Goal: Transaction & Acquisition: Register for event/course

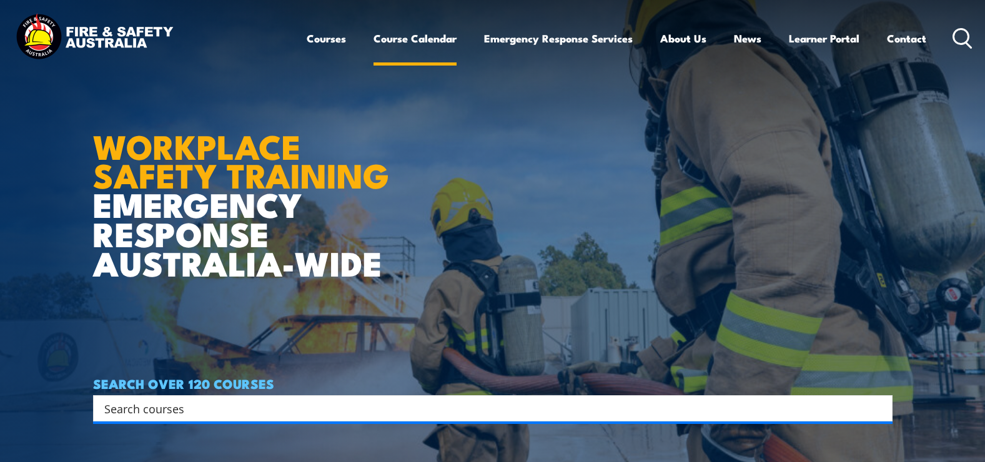
click at [420, 41] on link "Course Calendar" at bounding box center [414, 38] width 83 height 33
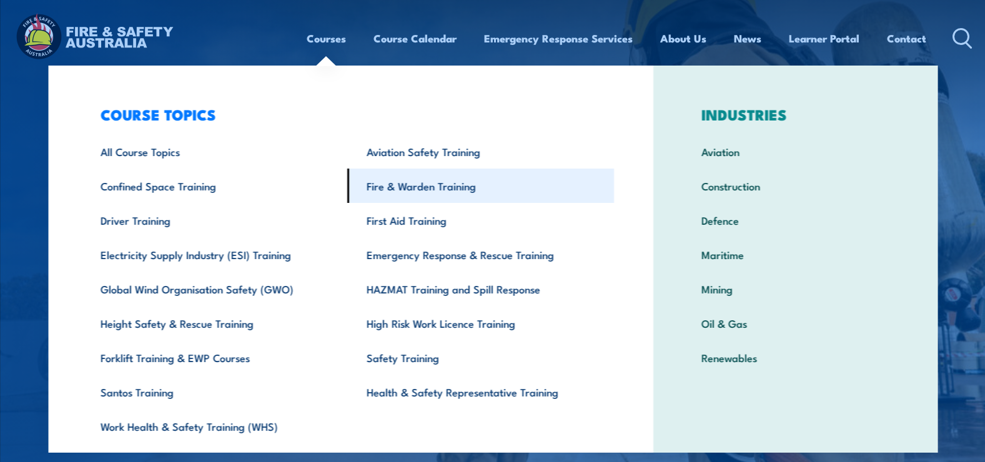
click at [400, 184] on link "Fire & Warden Training" at bounding box center [480, 186] width 267 height 34
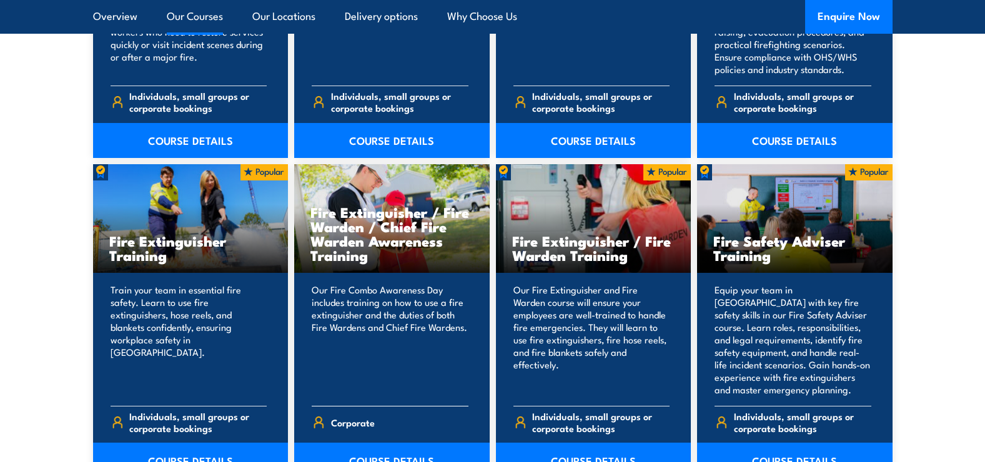
scroll to position [1249, 0]
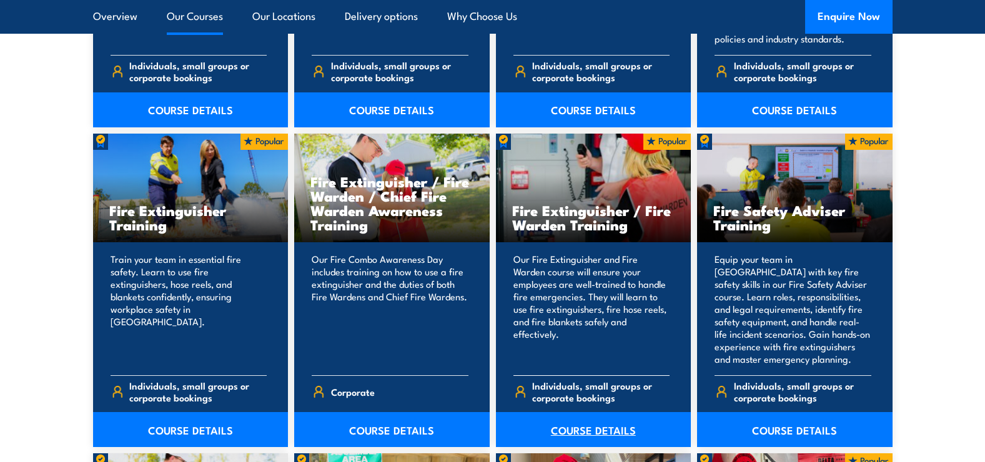
click at [615, 428] on link "COURSE DETAILS" at bounding box center [593, 429] width 195 height 35
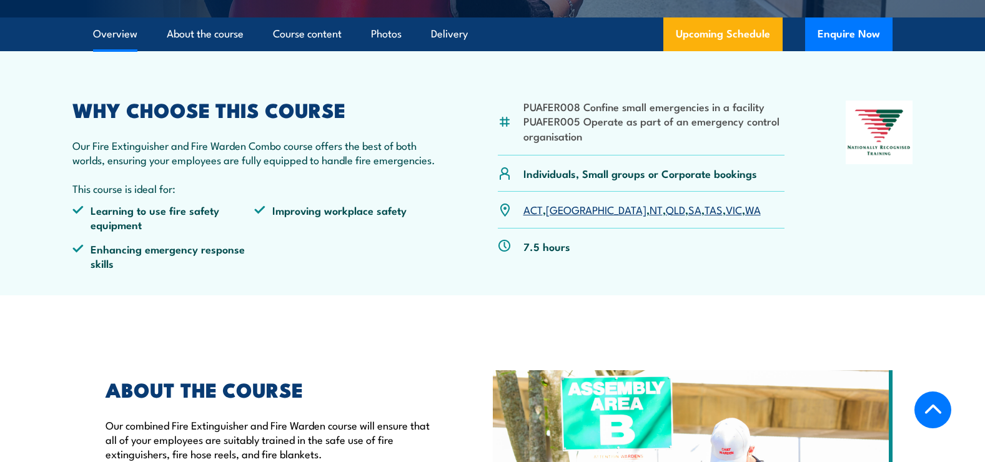
scroll to position [375, 0]
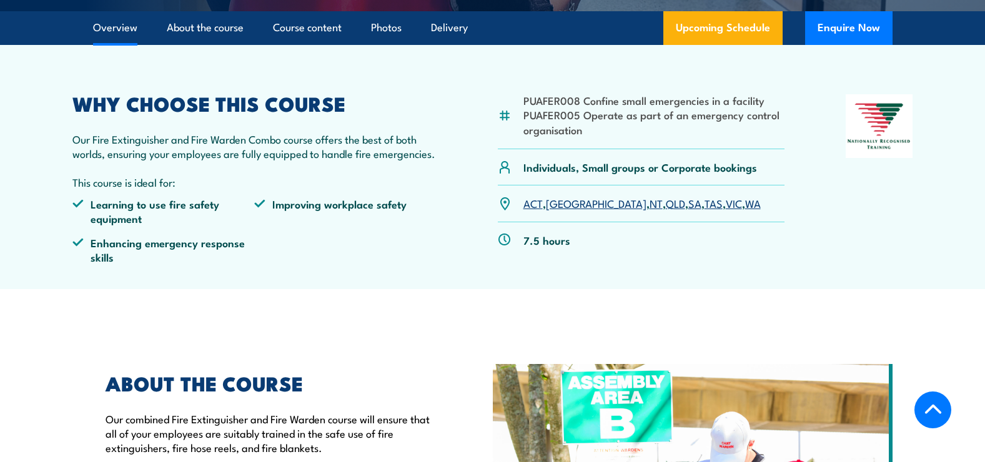
click at [726, 201] on link "VIC" at bounding box center [734, 202] width 16 height 15
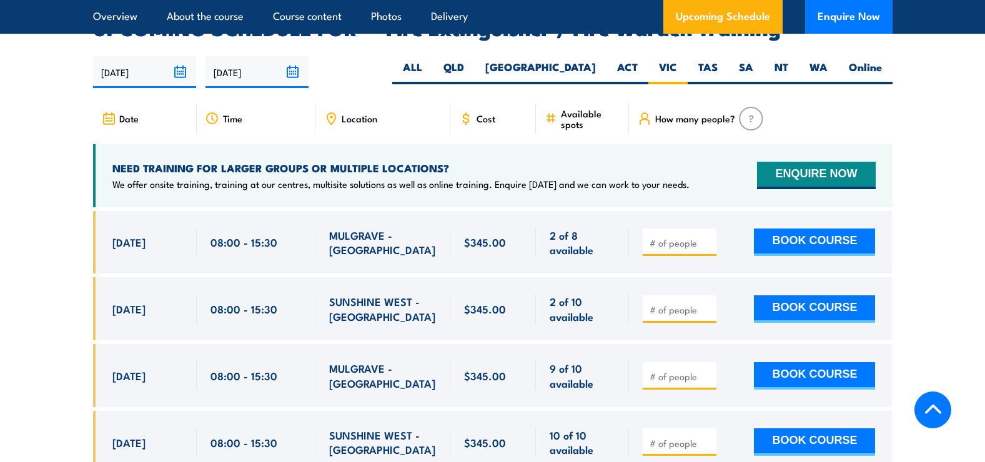
click at [10, 298] on section "UPCOMING SCHEDULE FOR - "Fire Extinguisher / Fire Warden Training" 28/08/2025 2…" at bounding box center [492, 423] width 985 height 808
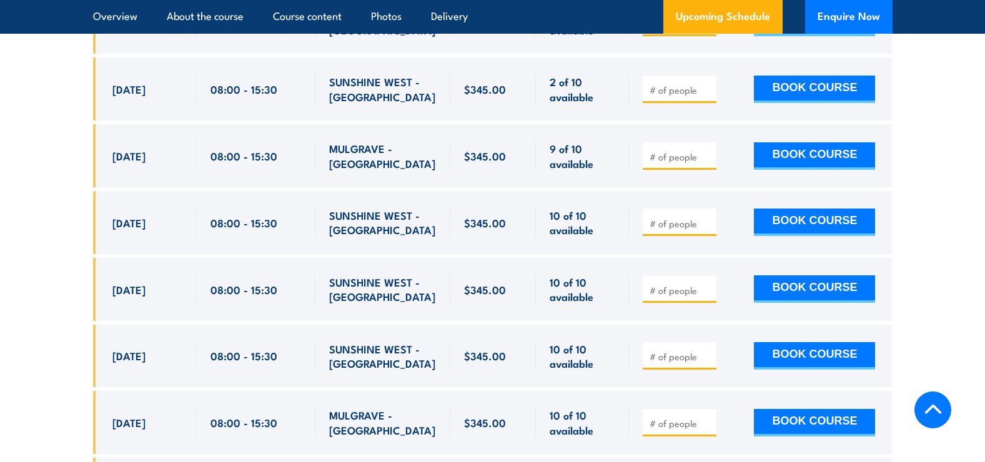
scroll to position [2301, 0]
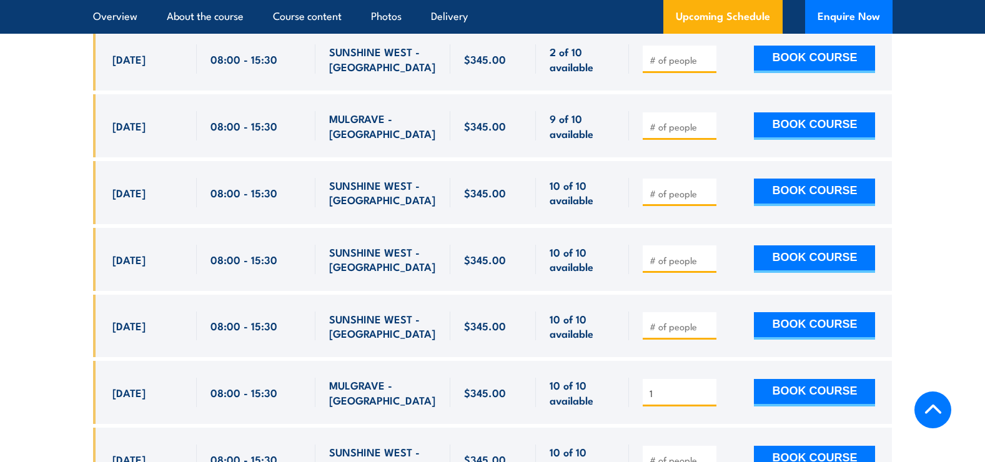
click at [706, 387] on input "1" at bounding box center [681, 393] width 62 height 12
click at [706, 387] on input "2" at bounding box center [681, 393] width 62 height 12
type input "3"
click at [706, 387] on input "3" at bounding box center [681, 393] width 62 height 12
click at [816, 379] on button "BOOK COURSE" at bounding box center [814, 392] width 121 height 27
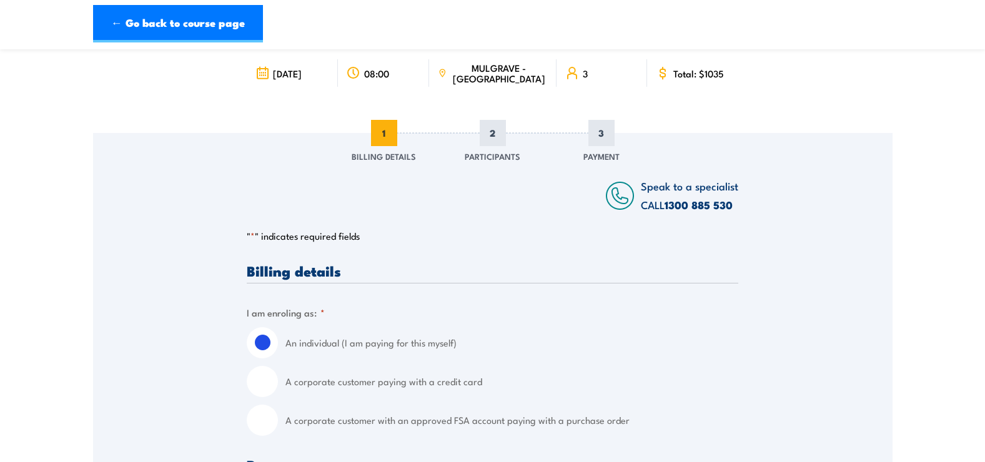
scroll to position [187, 0]
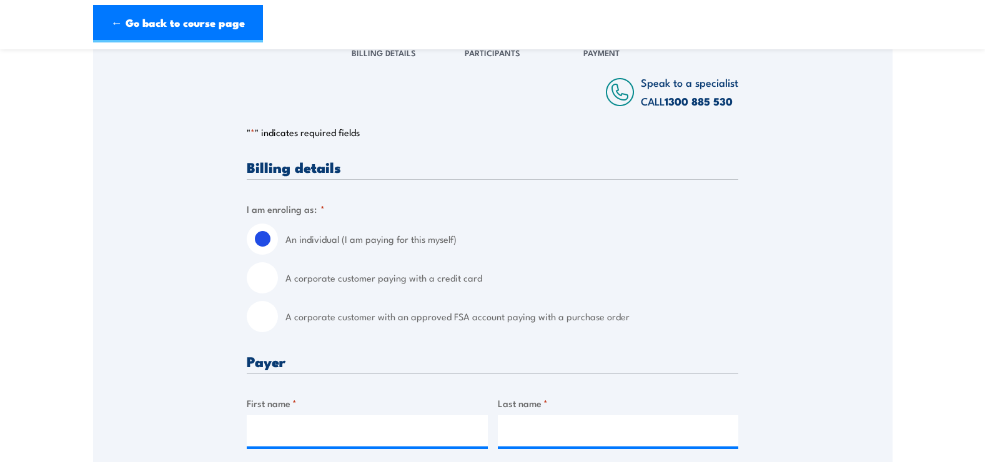
click at [263, 323] on input "A corporate customer with an approved FSA account paying with a purchase order" at bounding box center [262, 316] width 31 height 31
radio input "true"
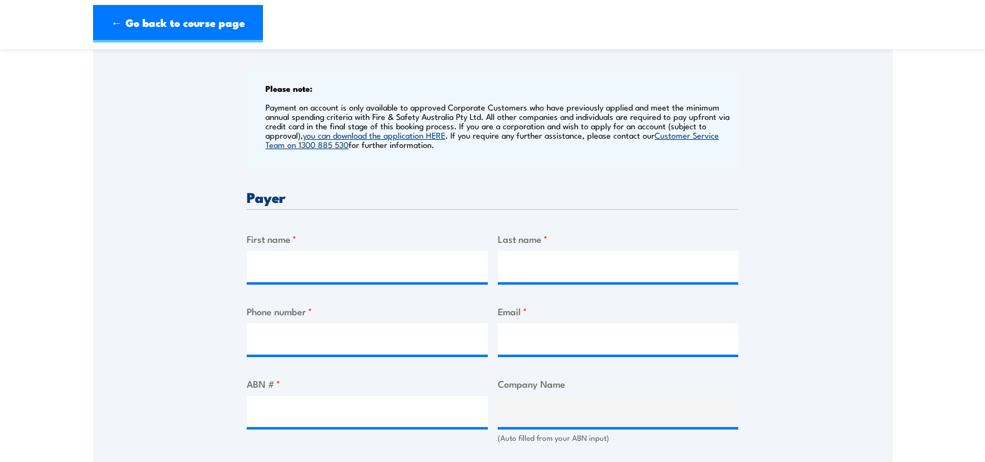
scroll to position [500, 0]
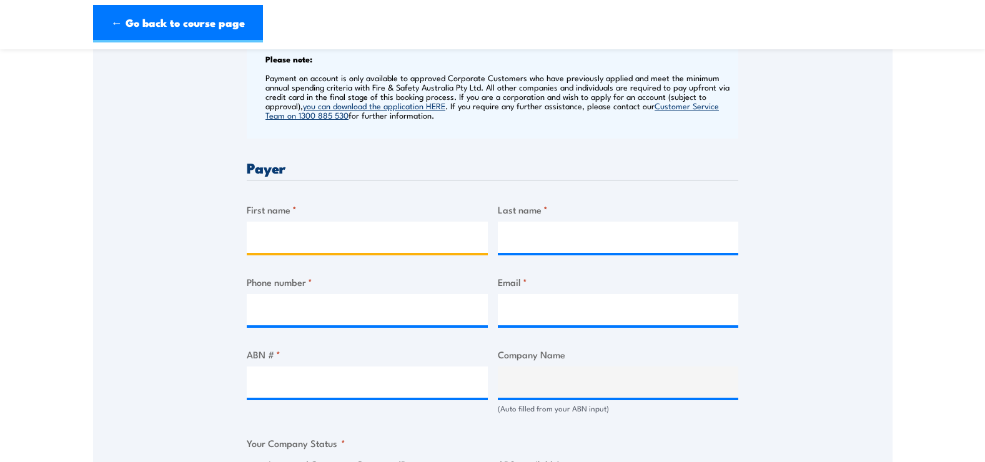
click at [285, 245] on input "First name *" at bounding box center [367, 237] width 241 height 31
type input "josie"
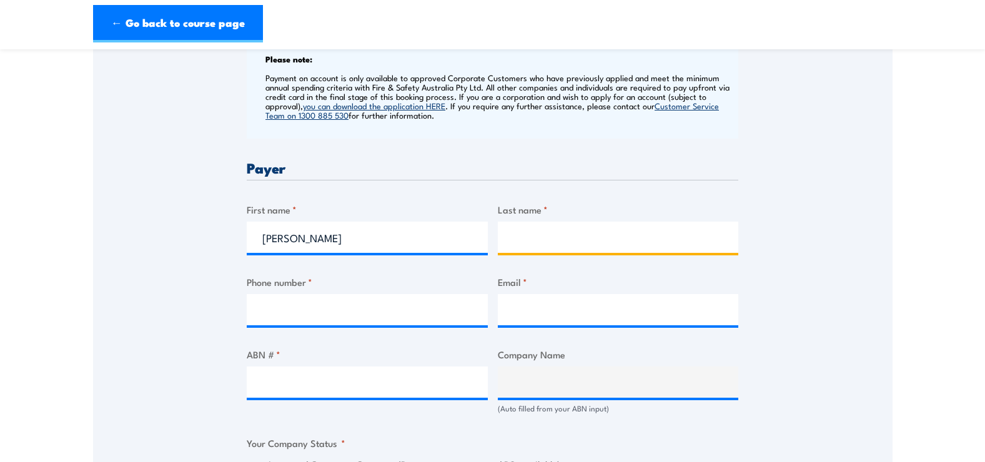
click at [523, 242] on input "Last name *" at bounding box center [618, 237] width 241 height 31
type input "mammi"
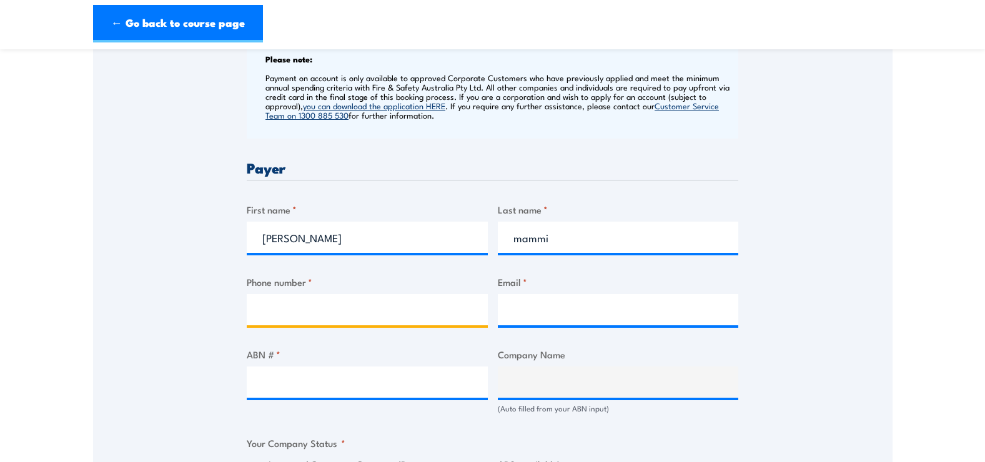
click at [397, 319] on input "Phone number *" at bounding box center [367, 309] width 241 height 31
type input "0397224400"
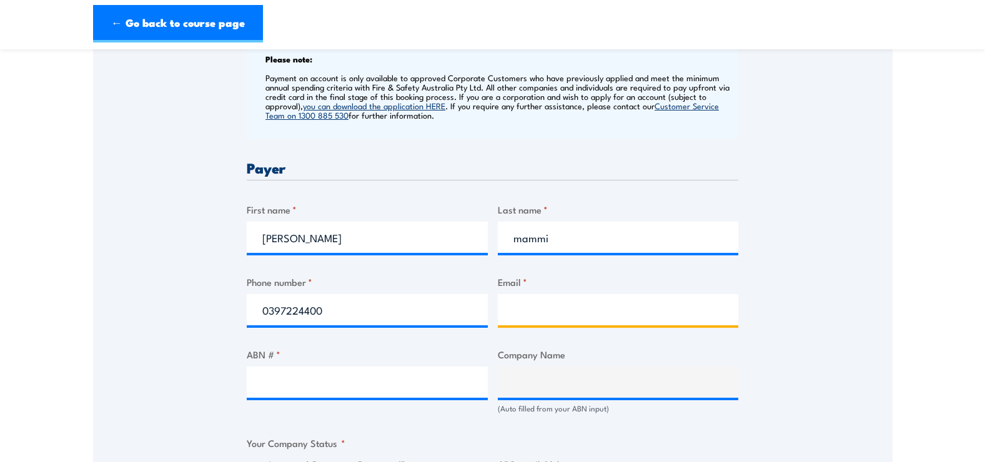
click at [533, 306] on input "Email *" at bounding box center [618, 309] width 241 height 31
type input "josie.mammi@au.harveynorman.com"
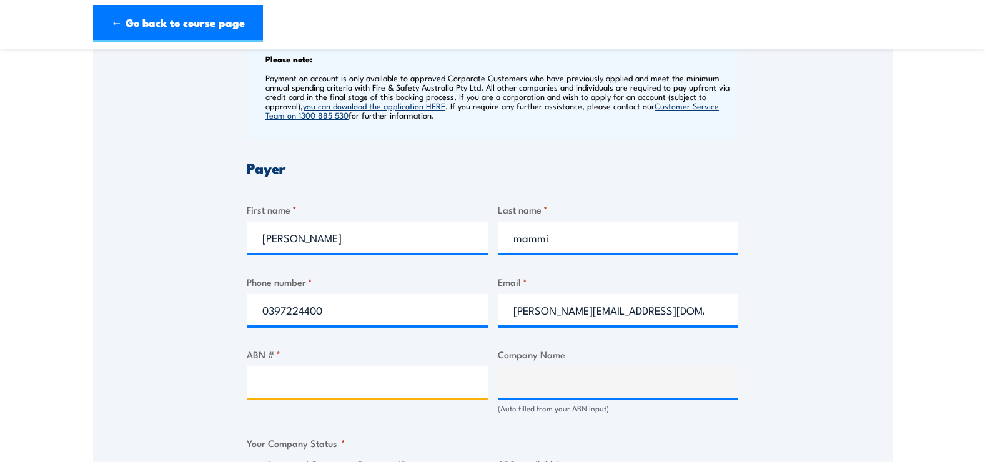
click at [394, 388] on input "ABN # *" at bounding box center [367, 382] width 241 height 31
type input "41630027632"
type input "THE TRUSTEE FOR CHIRNSIDE CENTA NO 2 TRUST"
radio input "true"
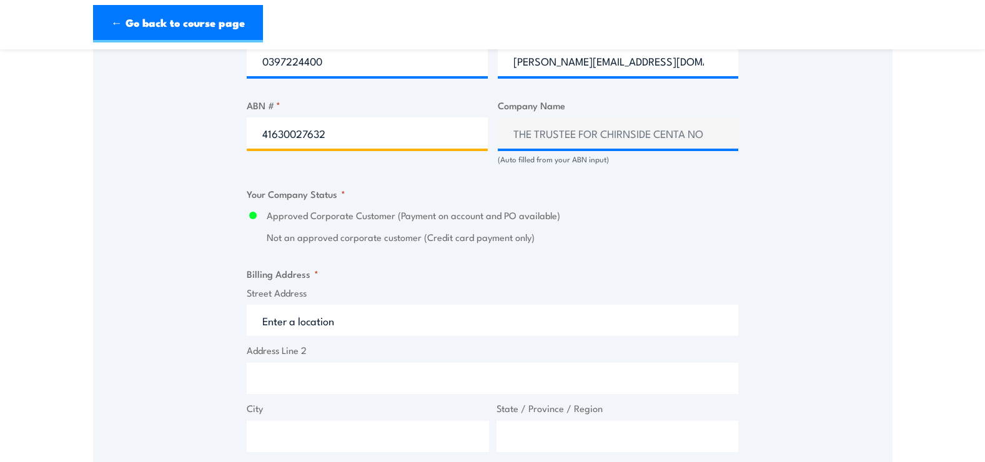
scroll to position [749, 0]
type input "41630027632"
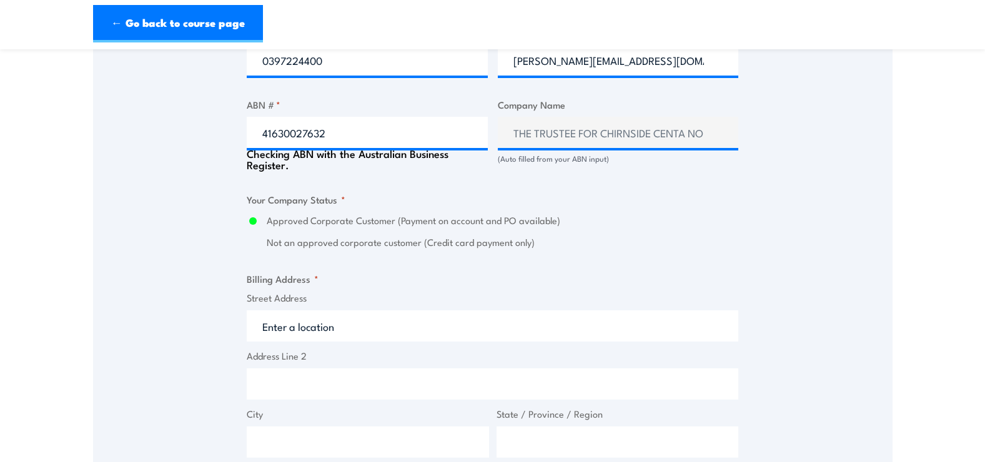
click at [278, 323] on input "Street Address" at bounding box center [493, 325] width 492 height 31
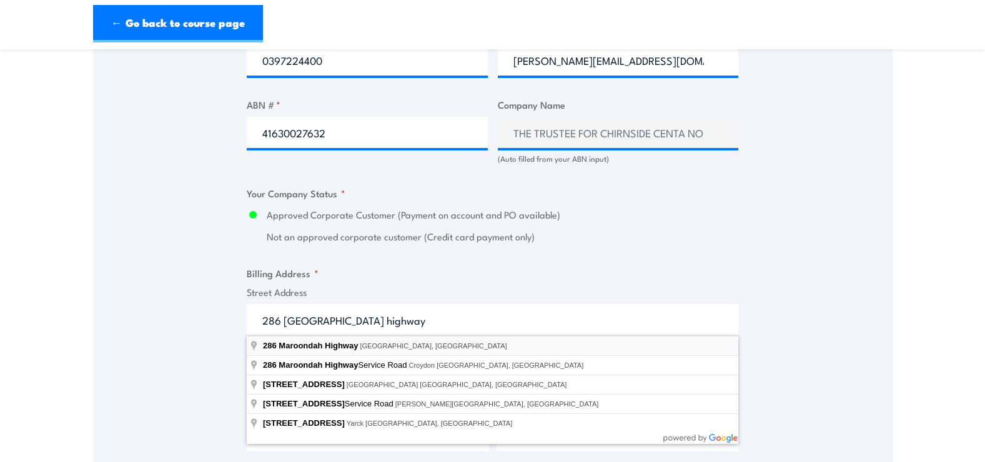
type input "286 Maroondah Highway, Chirnside Park VIC, Australia"
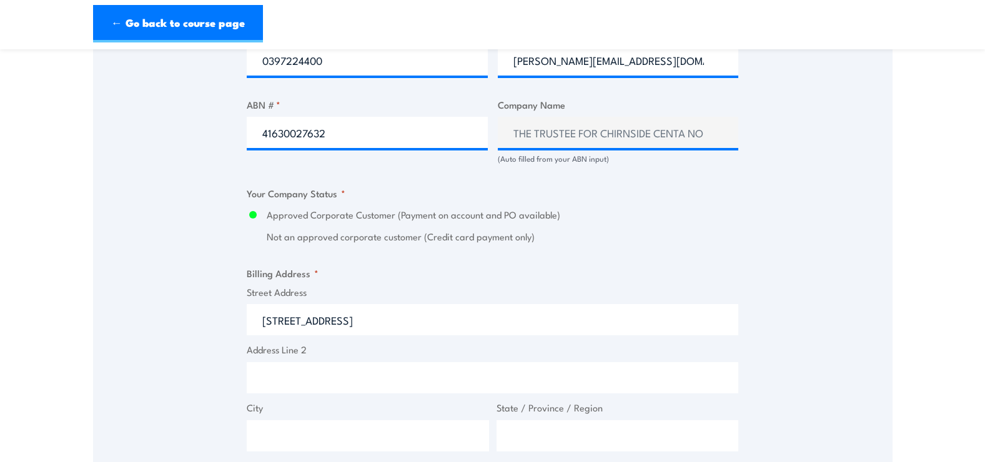
type input "[STREET_ADDRESS]"
type input "Chirnside Park"
type input "Victoria"
type input "3116"
select select "Australia"
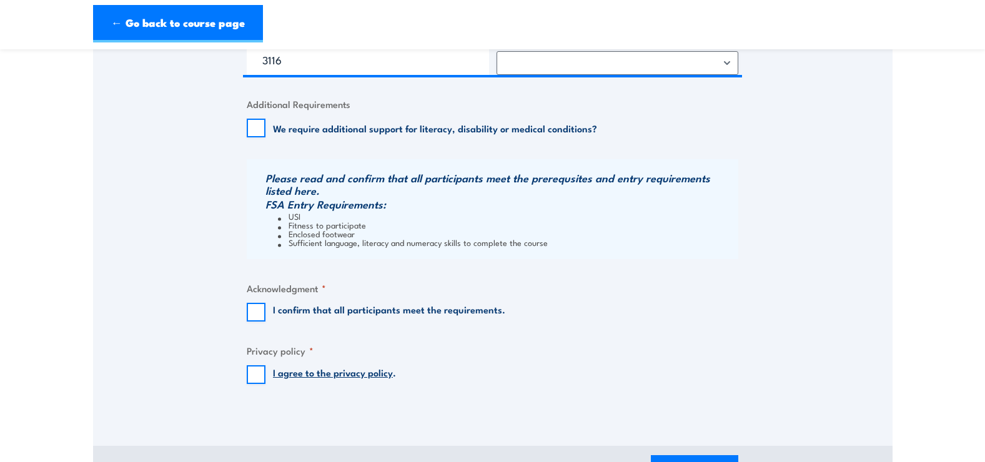
scroll to position [1187, 0]
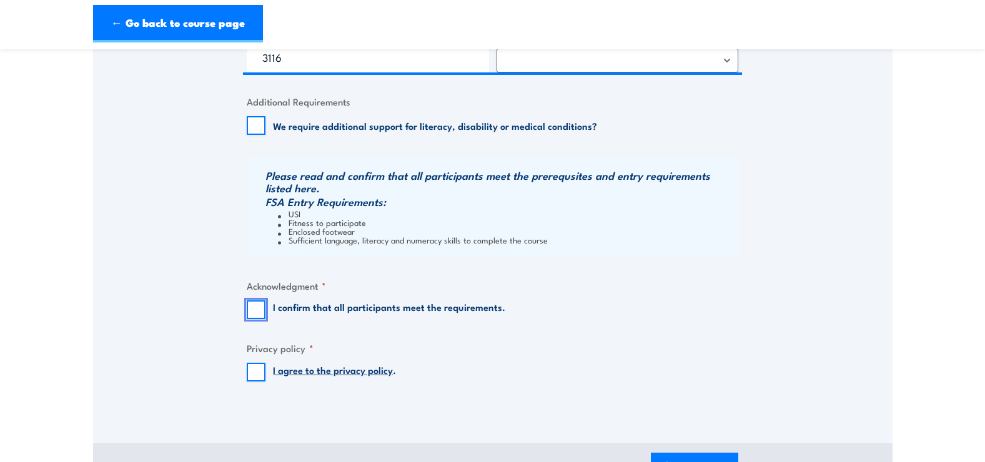
click at [255, 307] on input "I confirm that all participants meet the requirements." at bounding box center [256, 309] width 19 height 19
checkbox input "true"
click at [248, 368] on input "I agree to the privacy policy ." at bounding box center [256, 372] width 19 height 19
checkbox input "true"
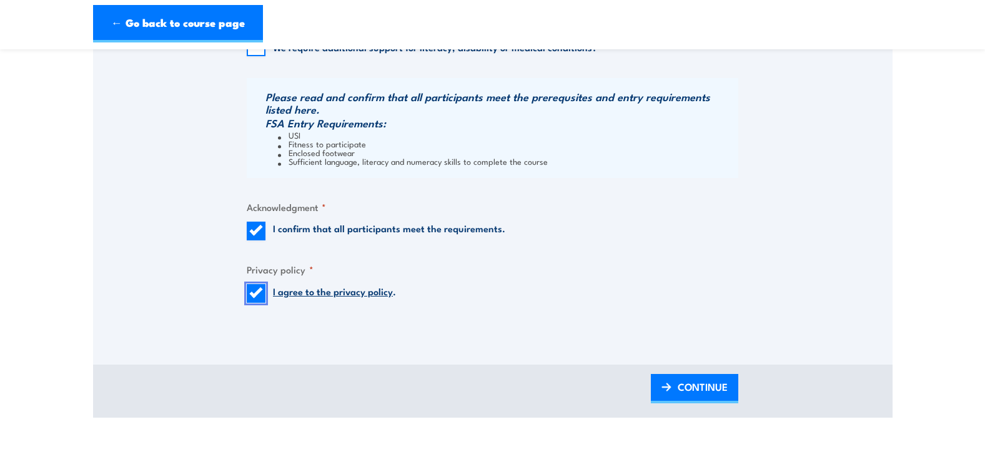
scroll to position [1312, 0]
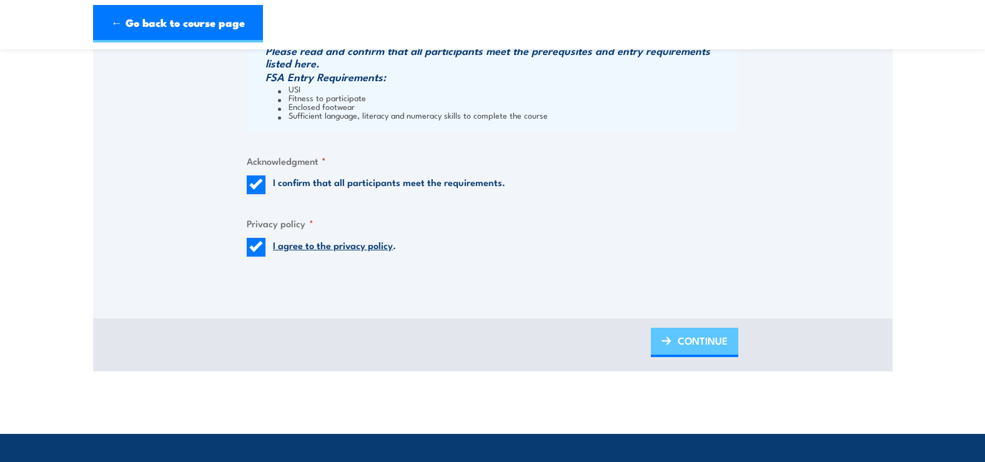
click at [711, 344] on span "CONTINUE" at bounding box center [703, 340] width 50 height 33
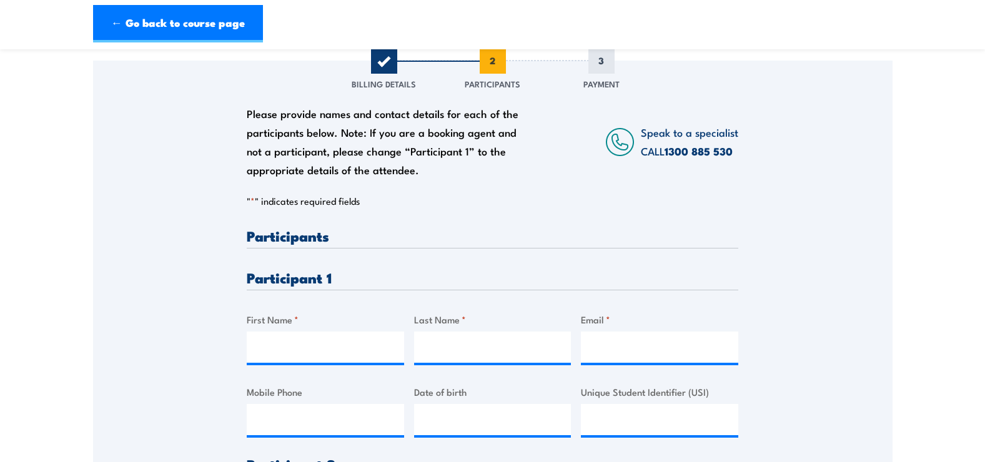
scroll to position [187, 0]
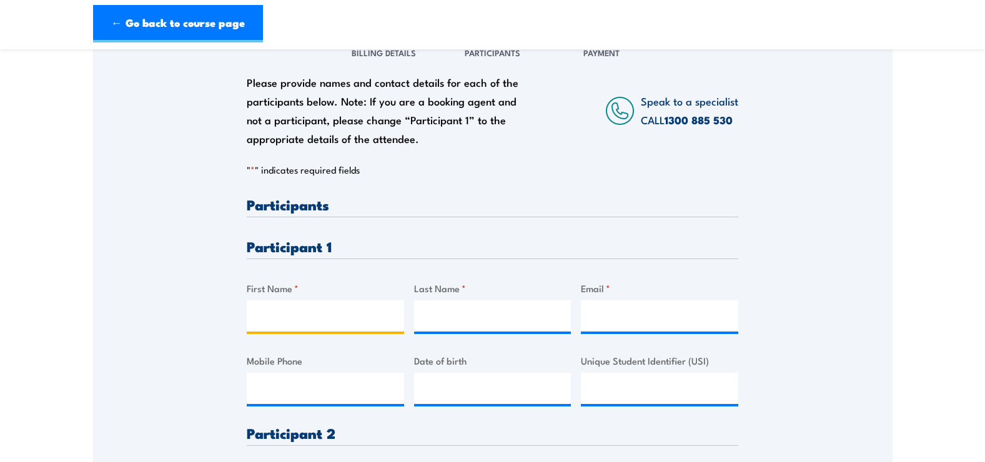
click at [272, 314] on input "First Name *" at bounding box center [325, 315] width 157 height 31
type input "a"
type input "Abigail"
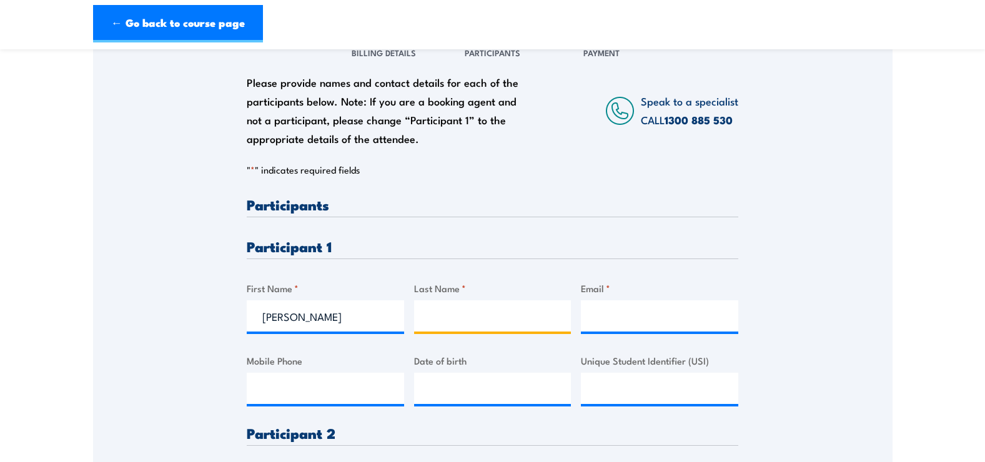
click at [453, 317] on input "Last Name *" at bounding box center [492, 315] width 157 height 31
type input "Matthew"
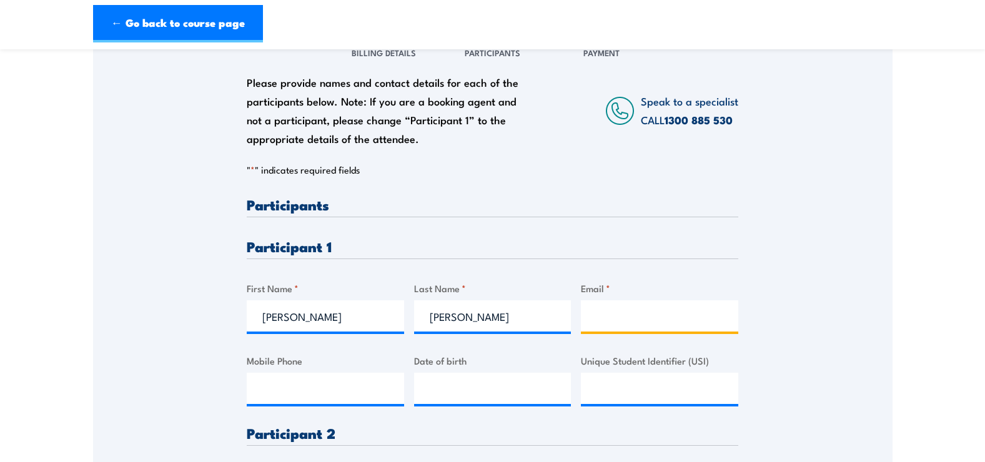
click at [633, 311] on input "Email *" at bounding box center [659, 315] width 157 height 31
paste input "abby.matthew99@gmail.com"
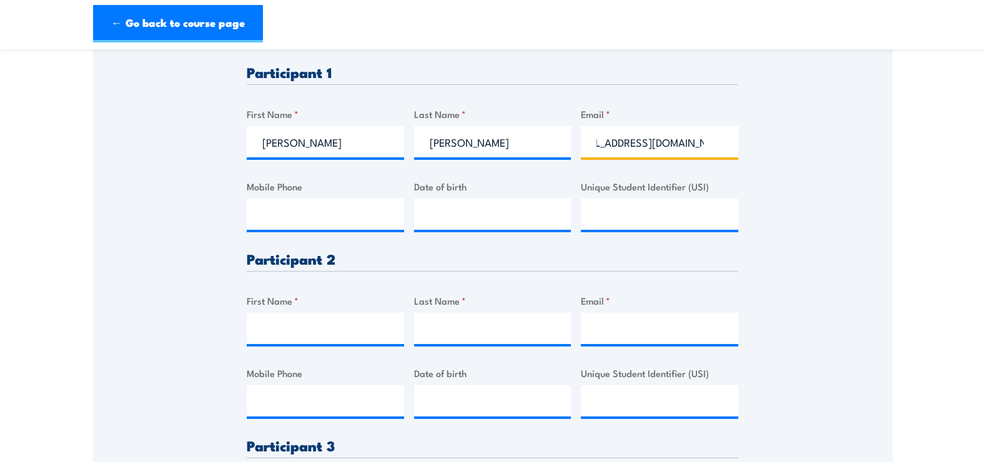
scroll to position [375, 0]
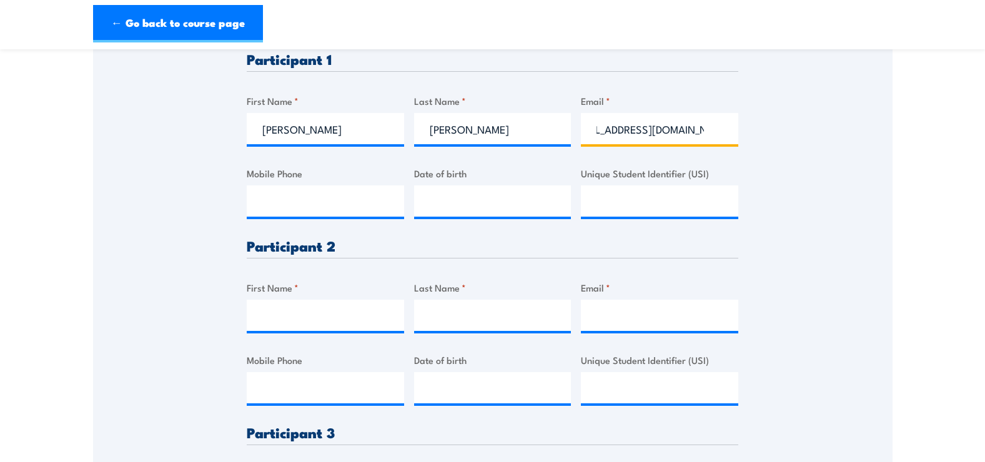
type input "abby.matthew99@gmail.com"
click at [279, 311] on input "First Name *" at bounding box center [325, 315] width 157 height 31
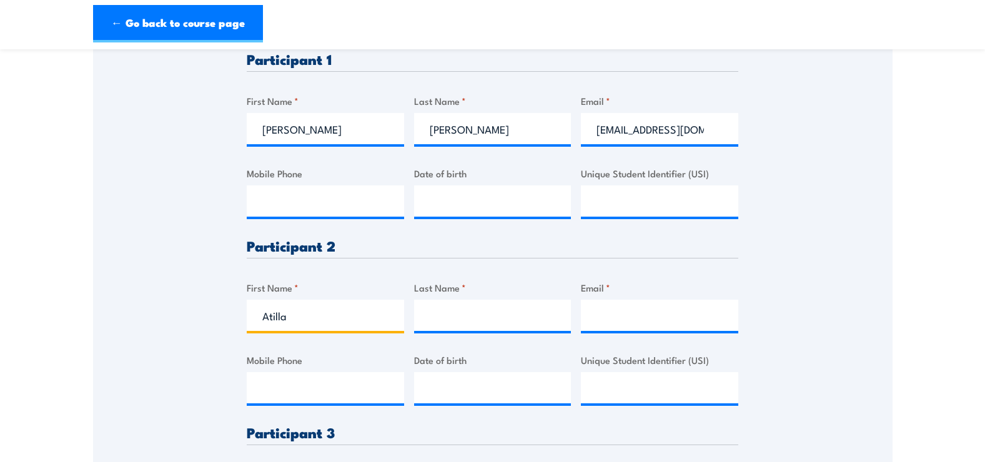
type input "Atilla"
click at [457, 315] on input "Last Name *" at bounding box center [492, 315] width 157 height 31
type input "Okur"
click at [658, 319] on input "Email *" at bounding box center [659, 315] width 157 height 31
paste input "atillasokur@gmail.com"
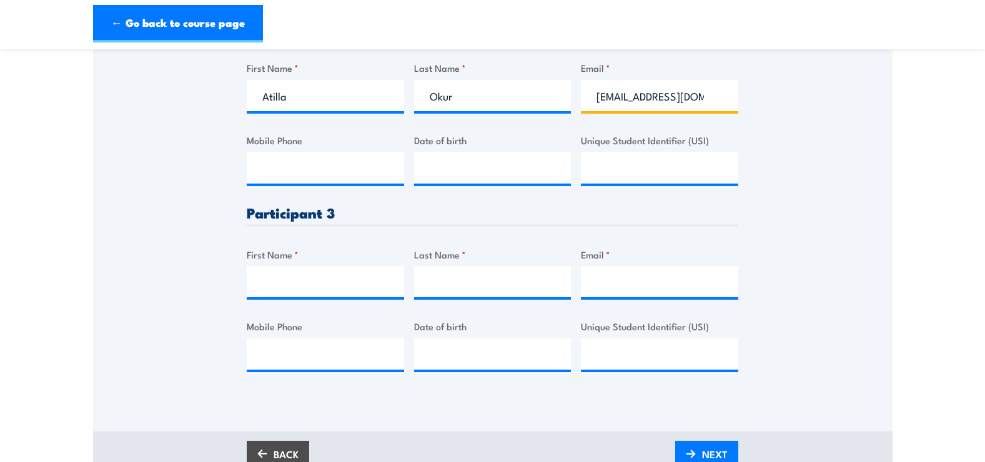
scroll to position [625, 0]
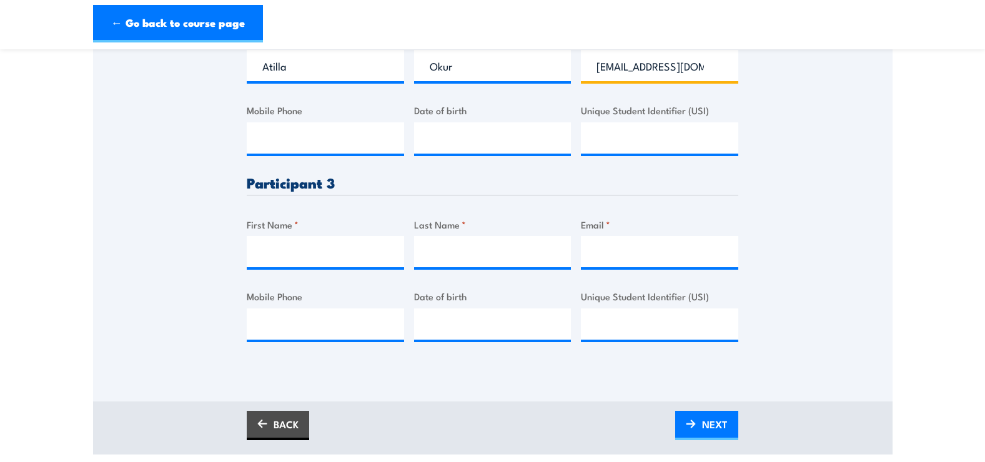
type input "atillasokur@gmail.com"
click at [286, 250] on input "First Name *" at bounding box center [325, 251] width 157 height 31
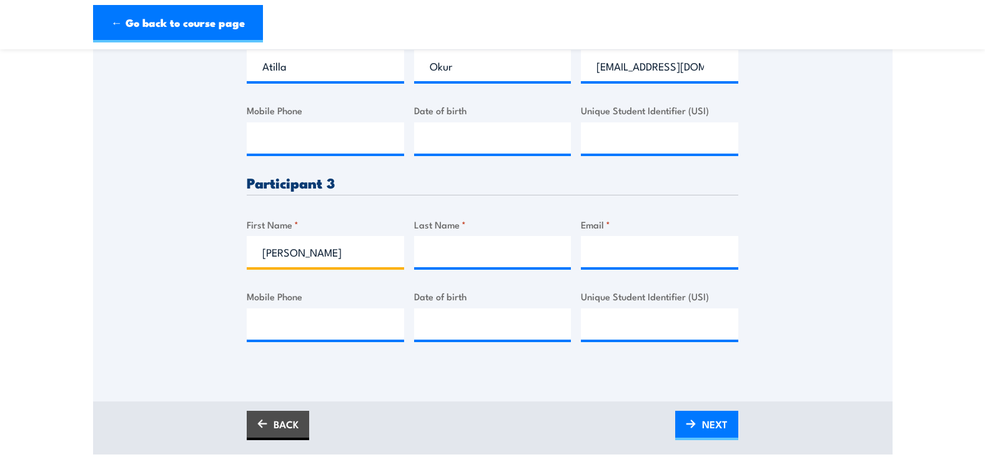
type input "Jason"
click at [445, 254] on input "Last Name *" at bounding box center [492, 251] width 157 height 31
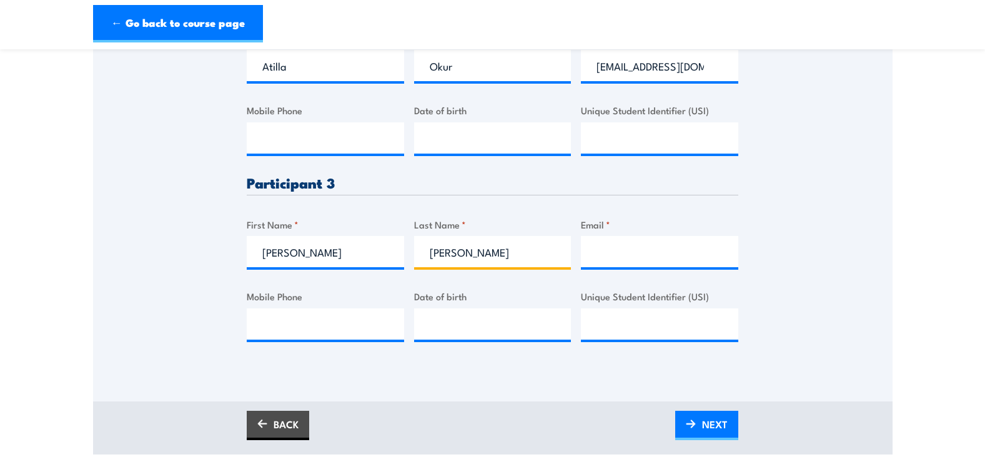
type input "Brewer-Fontana"
click at [638, 250] on input "Email *" at bounding box center [659, 251] width 157 height 31
paste input "runt777@gmail.com"
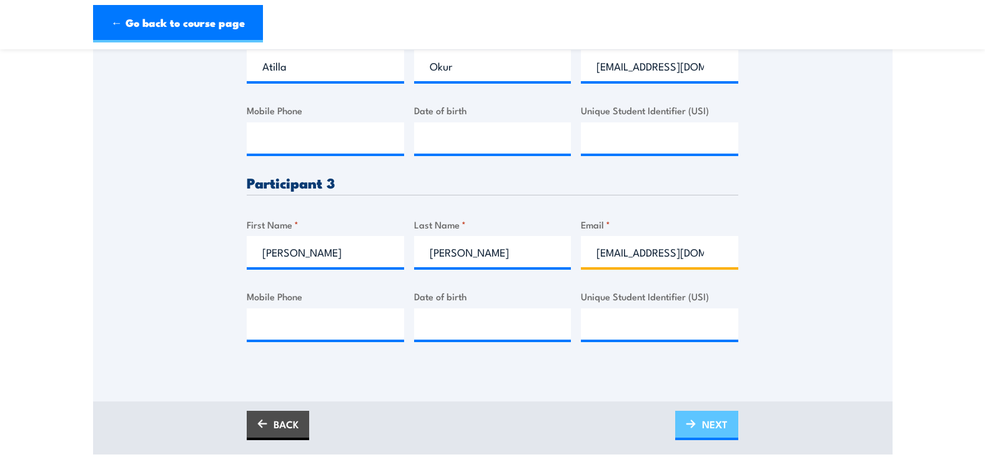
type input "runt777@gmail.com"
click at [708, 429] on span "NEXT" at bounding box center [715, 424] width 26 height 33
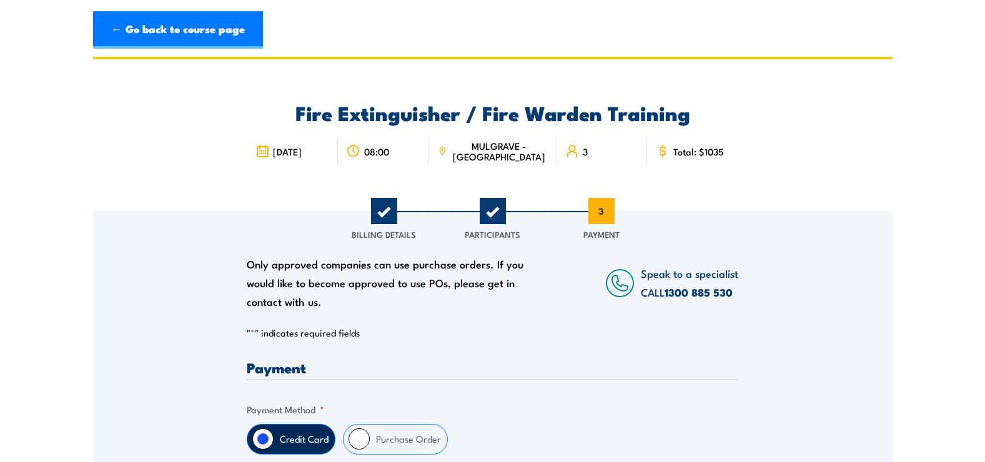
scroll to position [0, 0]
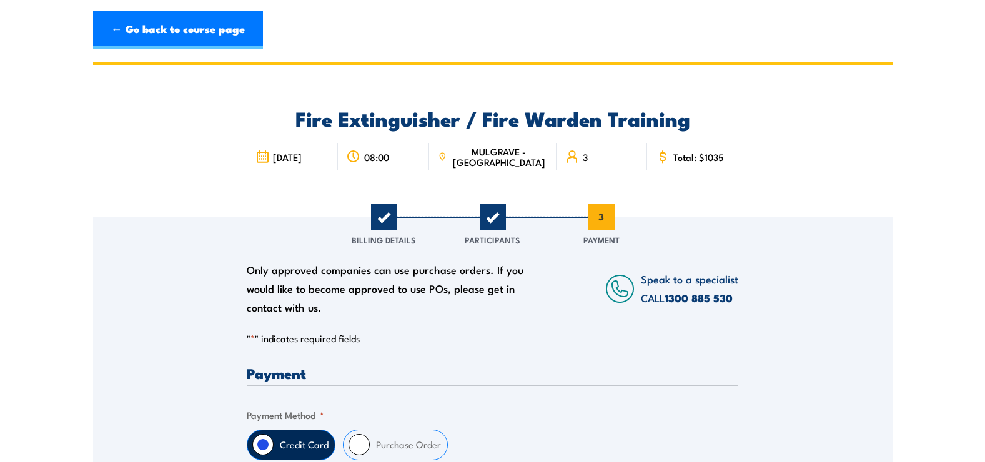
click at [357, 439] on input "Purchase Order" at bounding box center [359, 444] width 21 height 21
radio input "true"
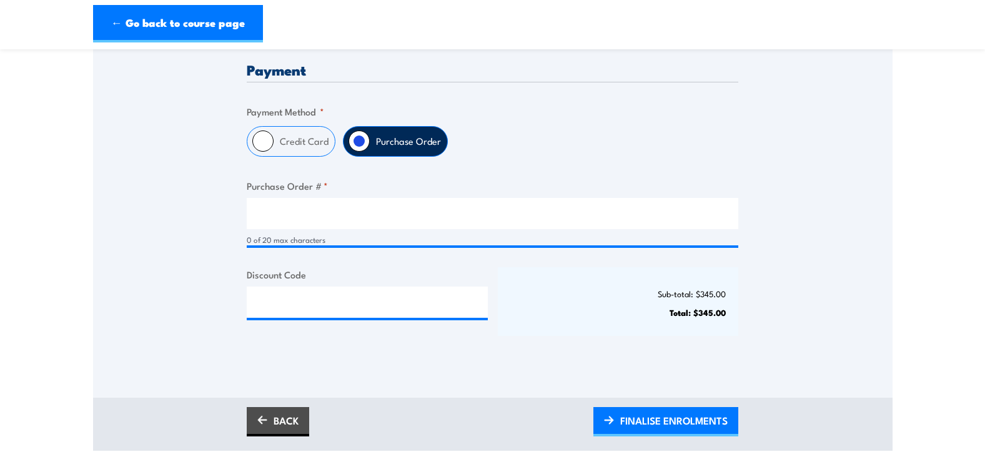
scroll to position [312, 0]
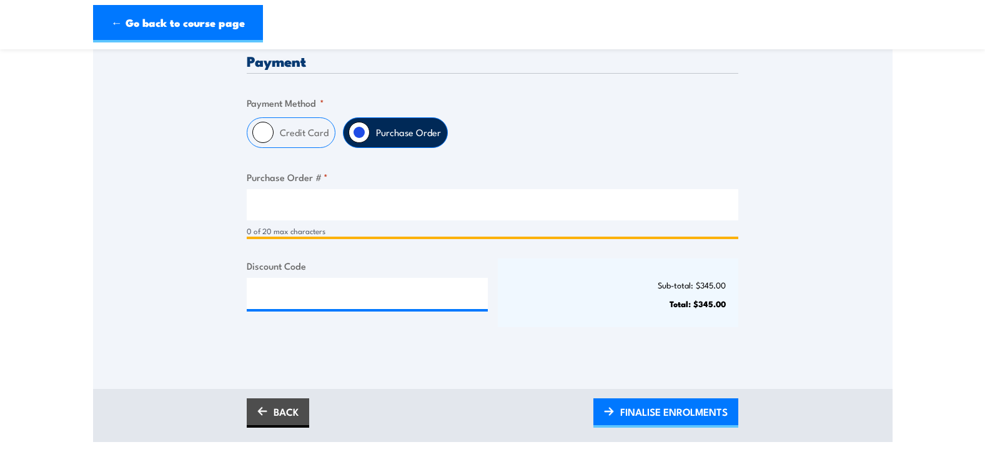
click at [279, 207] on input "Purchase Order # *" at bounding box center [493, 204] width 492 height 31
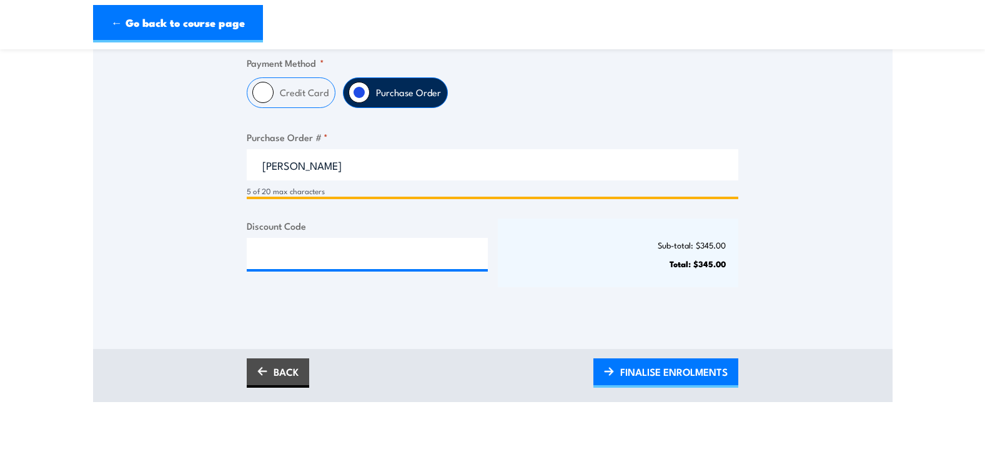
scroll to position [375, 0]
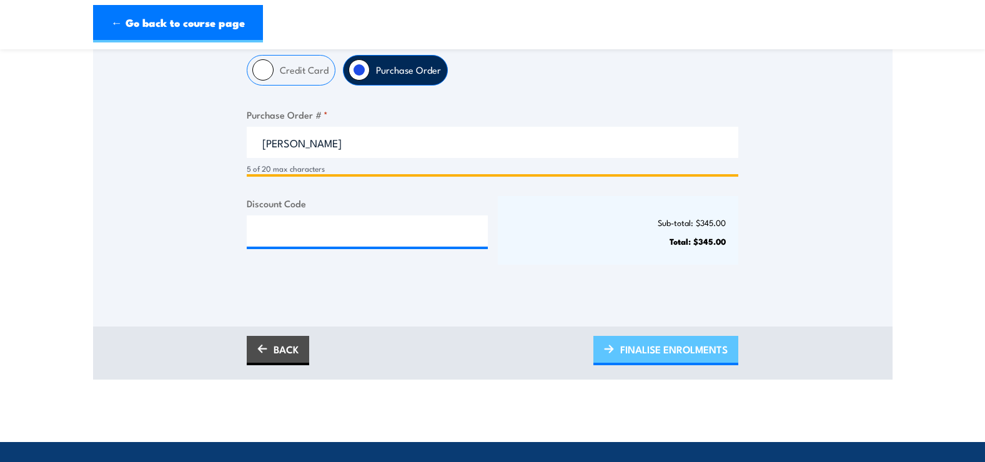
type input "josie"
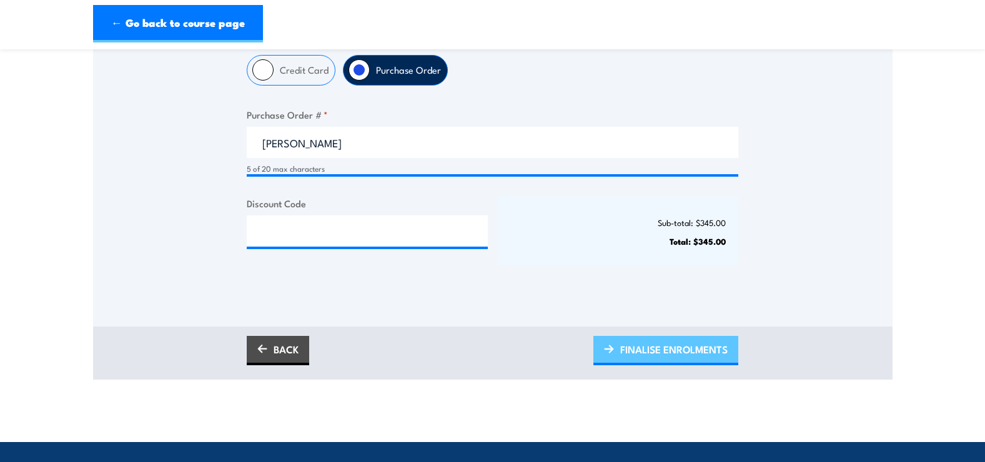
click at [649, 352] on span "FINALISE ENROLMENTS" at bounding box center [673, 349] width 107 height 33
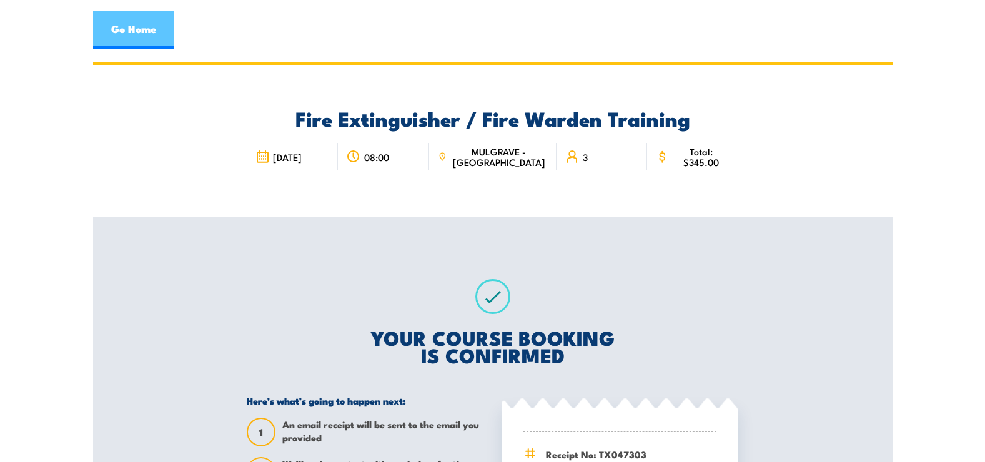
click at [131, 43] on link "Go Home" at bounding box center [133, 29] width 81 height 37
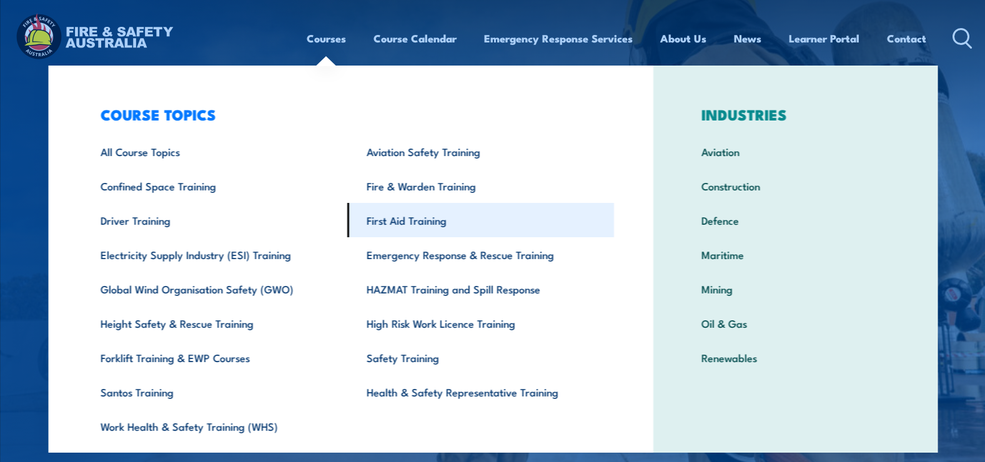
click at [415, 217] on link "First Aid Training" at bounding box center [480, 220] width 267 height 34
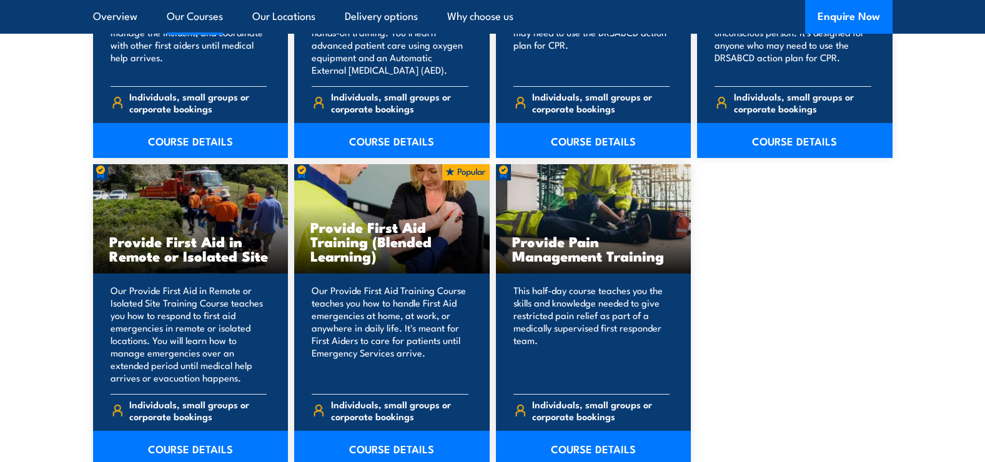
scroll to position [1811, 0]
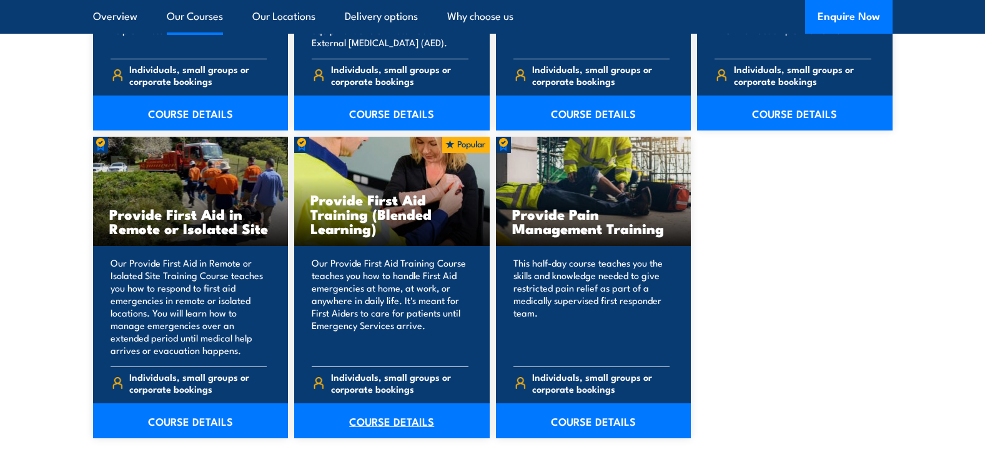
click at [390, 418] on link "COURSE DETAILS" at bounding box center [391, 420] width 195 height 35
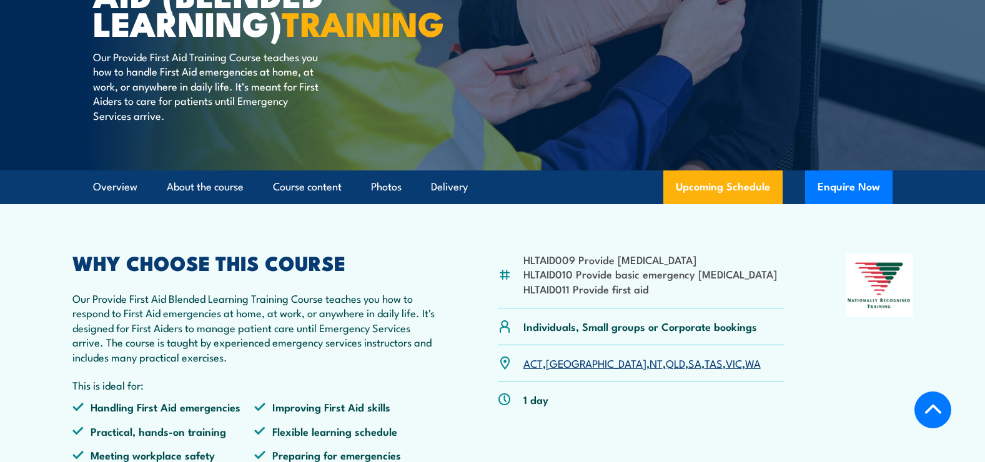
scroll to position [250, 0]
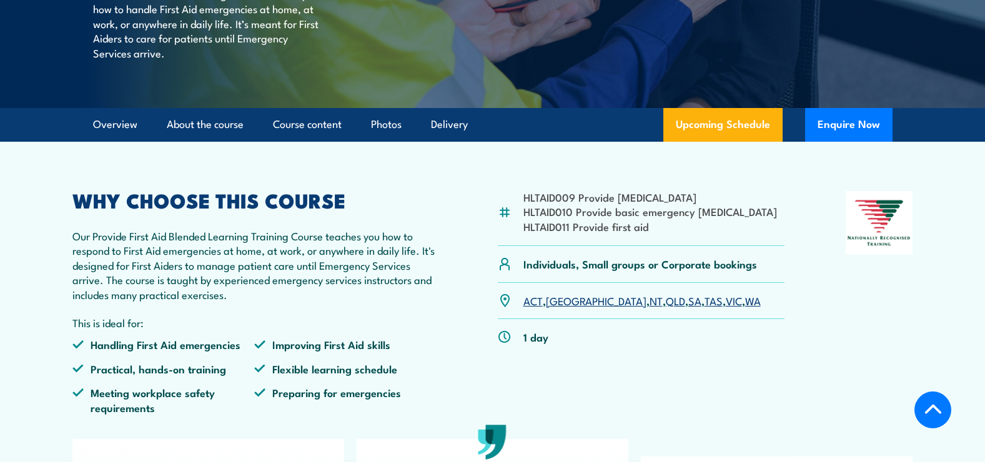
click at [726, 308] on link "VIC" at bounding box center [734, 300] width 16 height 15
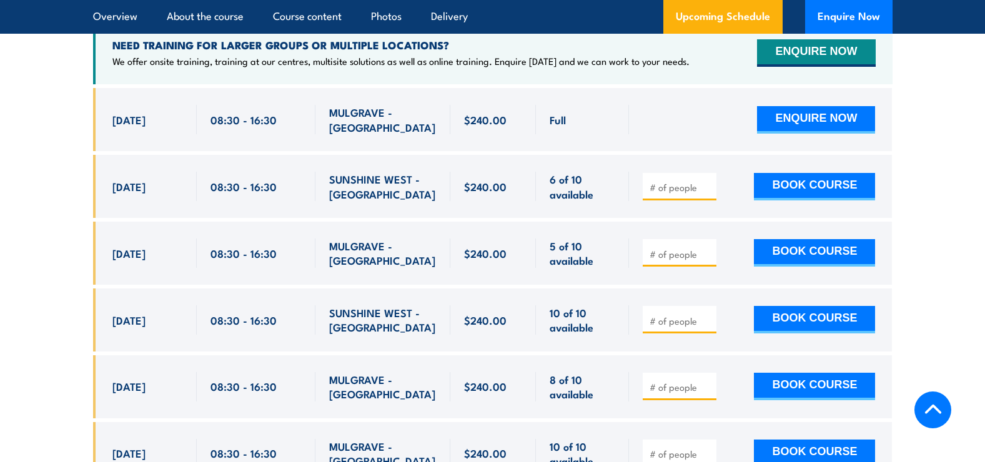
scroll to position [2600, 0]
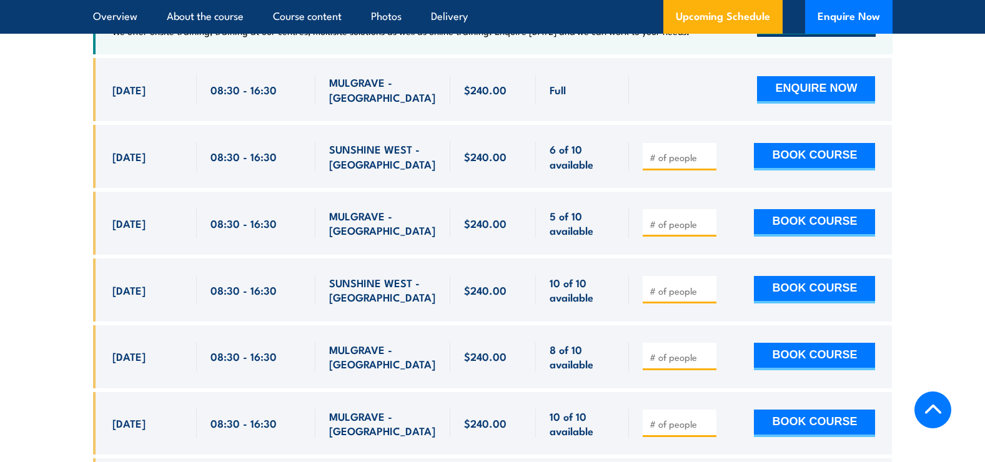
click at [678, 360] on input "number" at bounding box center [681, 357] width 62 height 12
type input "4"
click at [796, 360] on button "BOOK COURSE" at bounding box center [814, 356] width 121 height 27
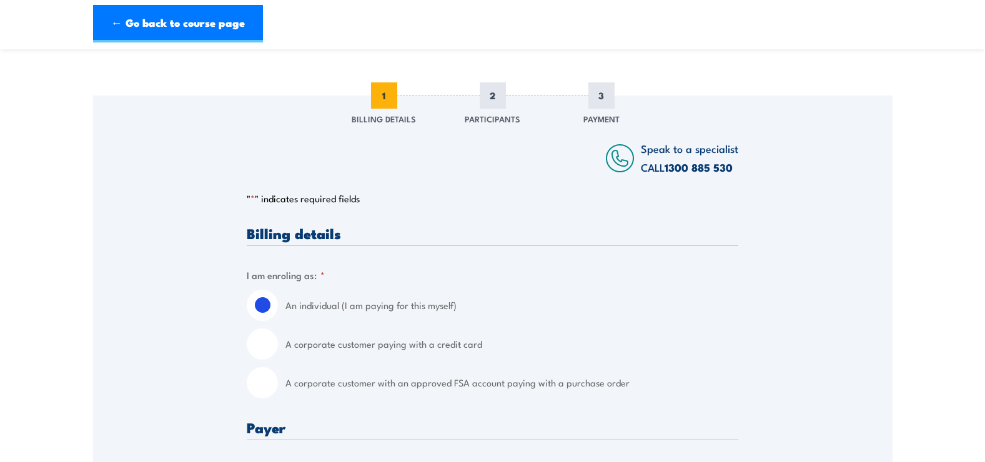
scroll to position [125, 0]
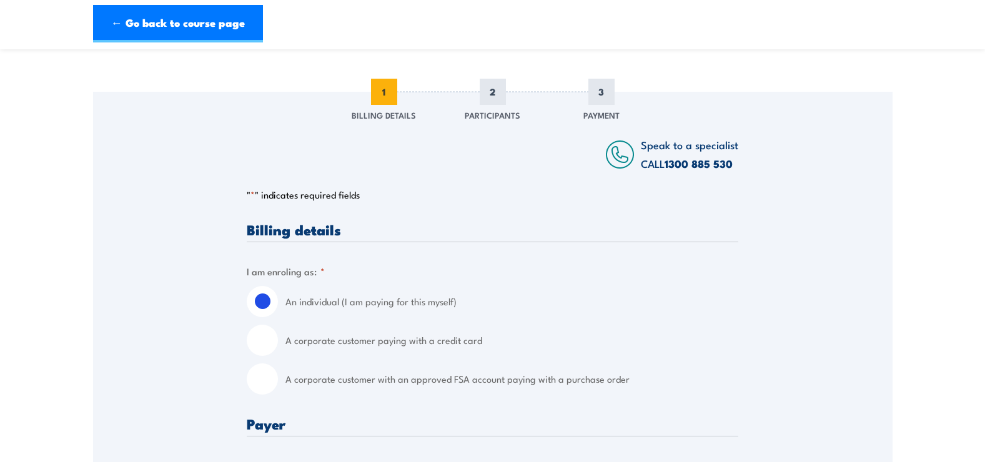
click at [264, 388] on input "A corporate customer with an approved FSA account paying with a purchase order" at bounding box center [262, 378] width 31 height 31
radio input "true"
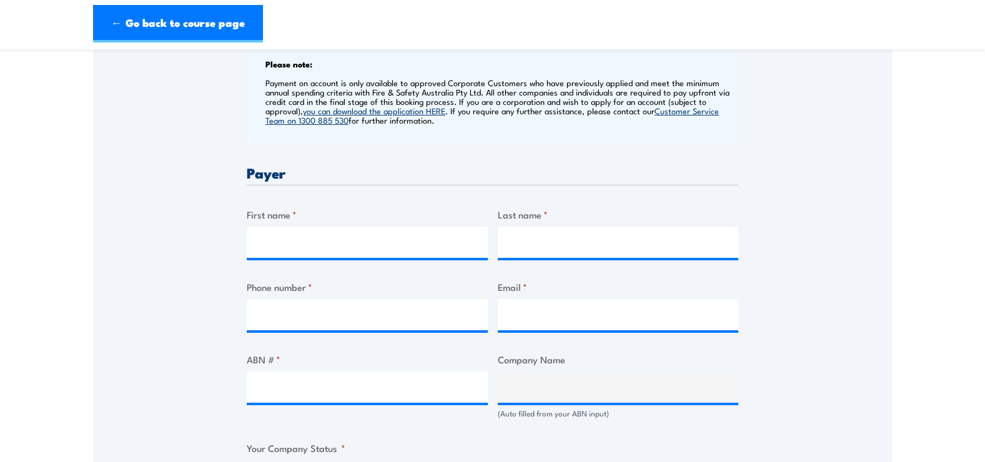
scroll to position [500, 0]
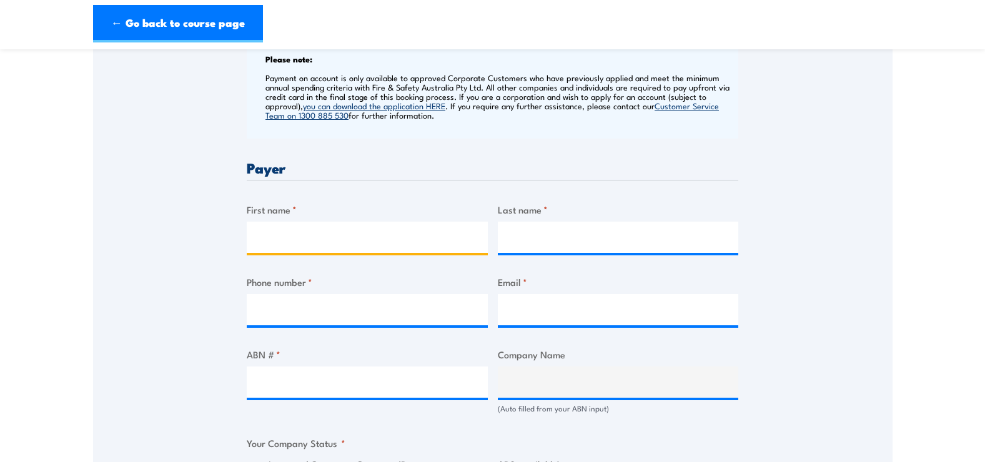
click at [272, 239] on input "First name *" at bounding box center [367, 237] width 241 height 31
type input "josie"
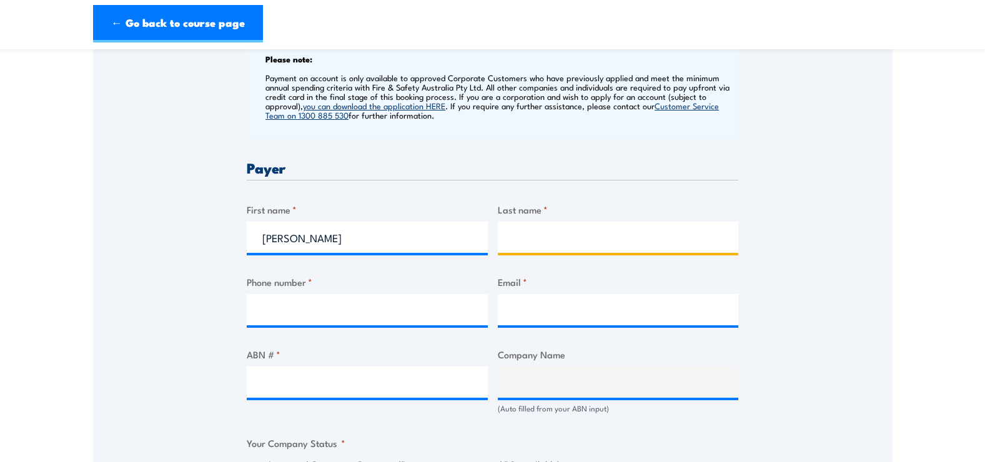
type input "mammi"
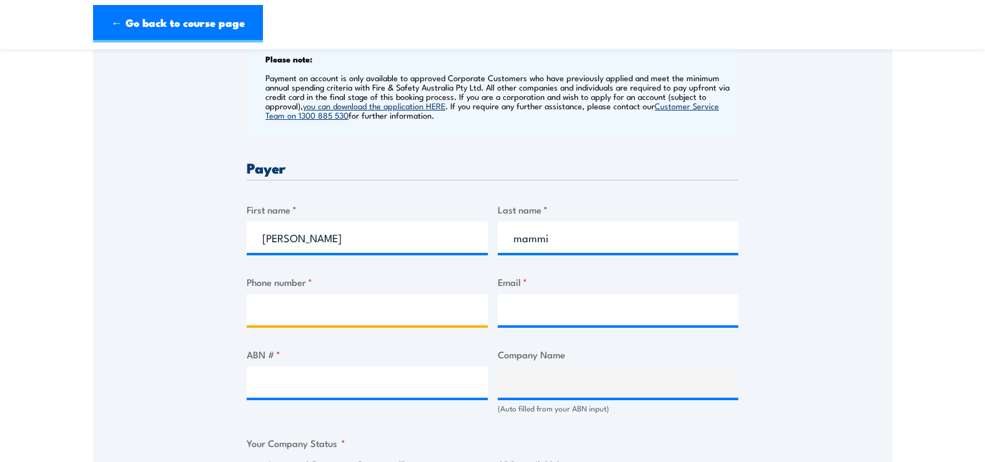
type input "0397224400"
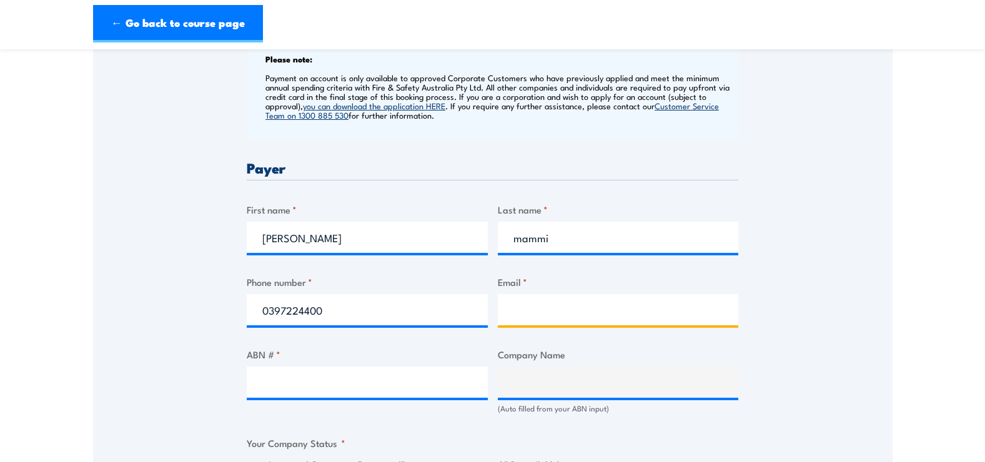
type input "josie.mammi@au.harveynorman.com"
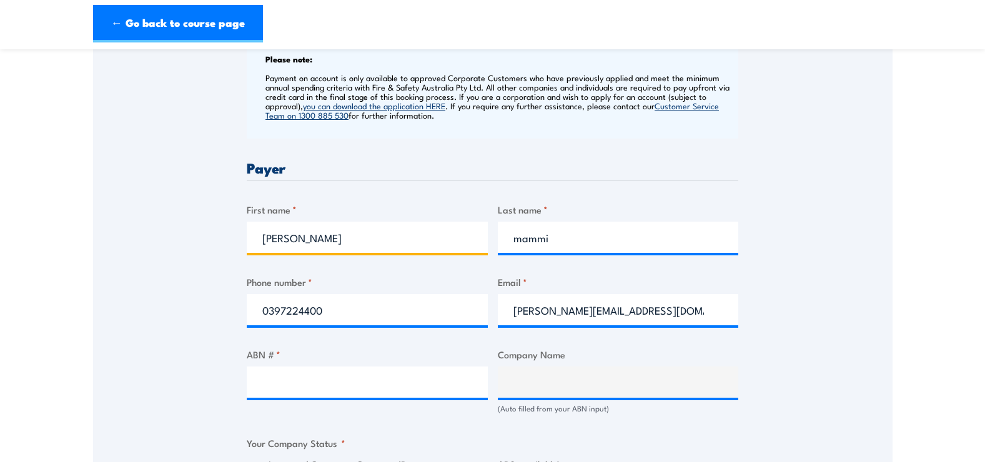
scroll to position [562, 0]
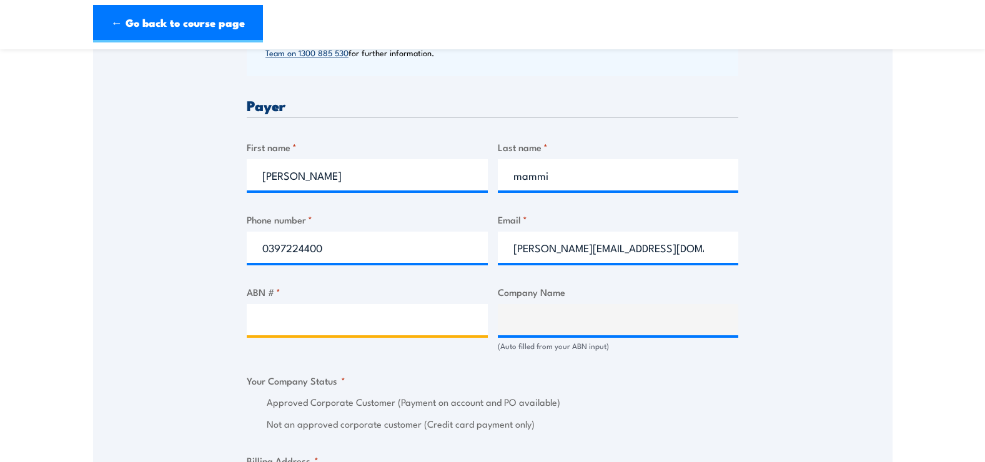
click at [272, 327] on input "ABN # *" at bounding box center [367, 319] width 241 height 31
type input "41630027632"
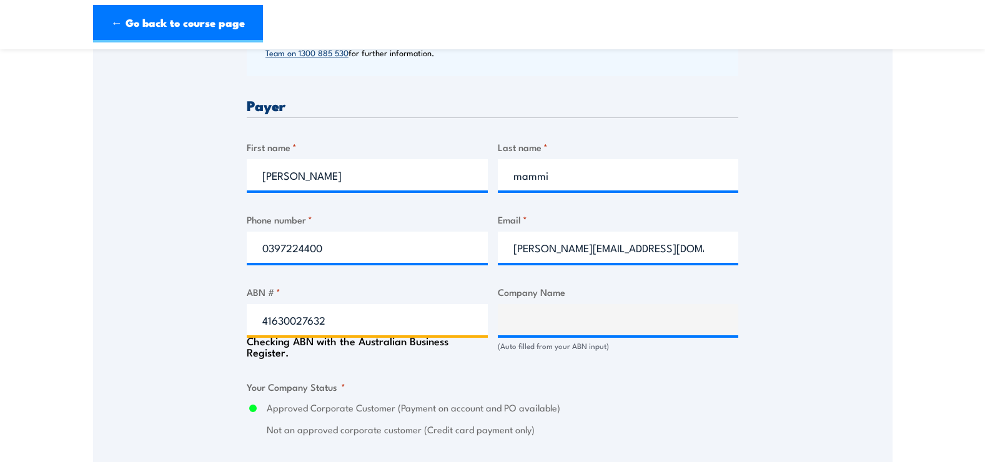
type input "THE TRUSTEE FOR CHIRNSIDE CENTA NO 2 TRUST"
radio input "true"
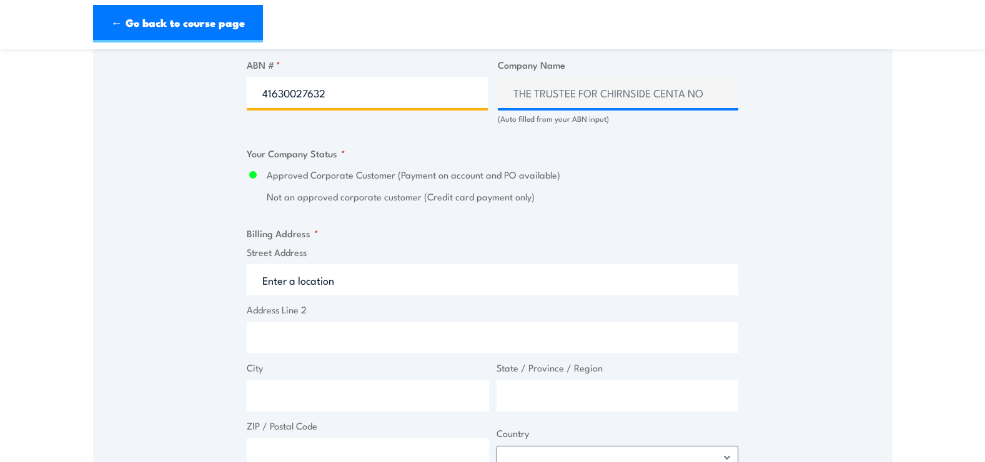
scroll to position [812, 0]
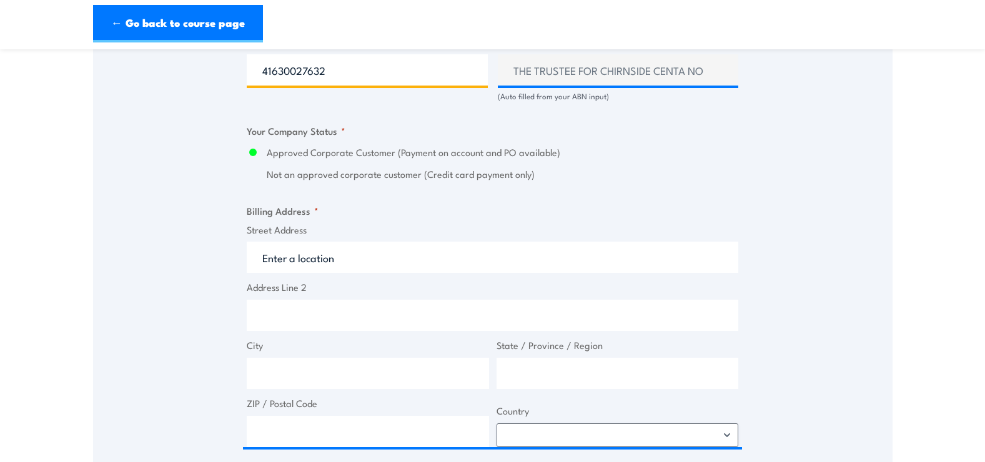
type input "41630027632"
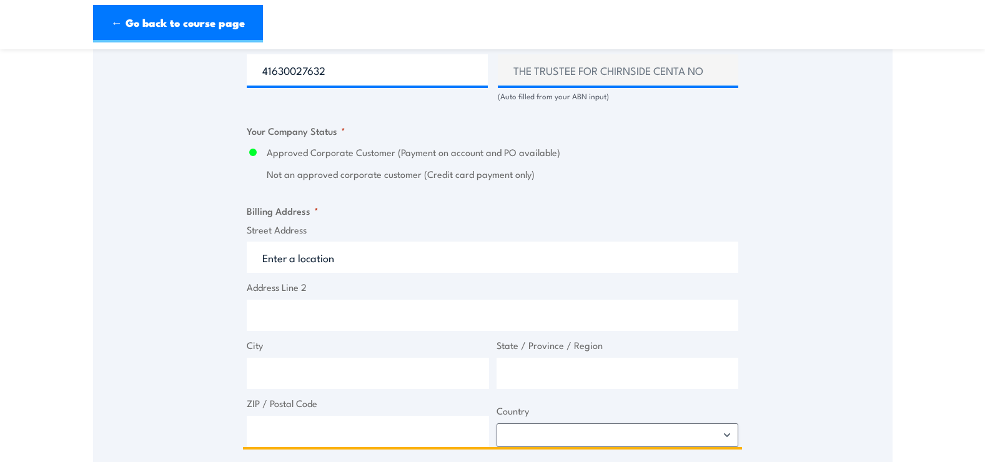
click at [275, 265] on input "Street Address" at bounding box center [493, 257] width 492 height 31
type input "286 Maroondah Hwy"
type input "Chirnside Park"
type input "Victoria"
type input "3116"
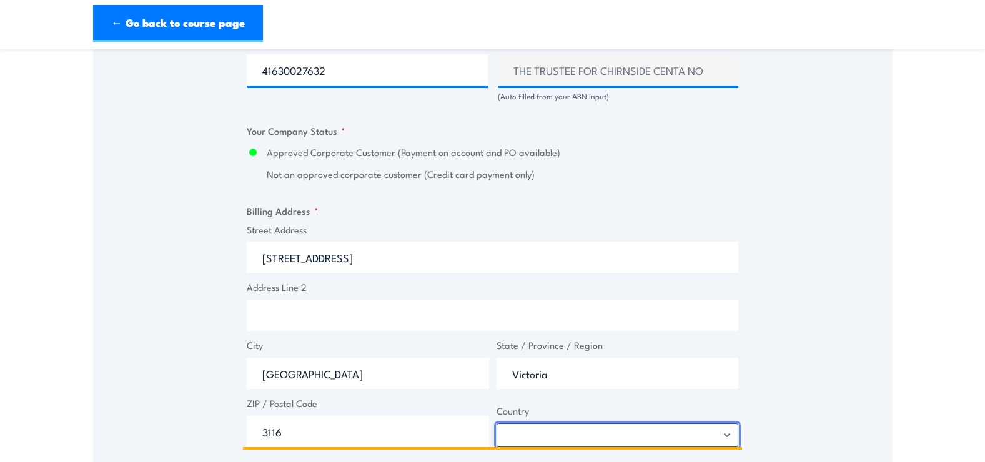
select select "Australia"
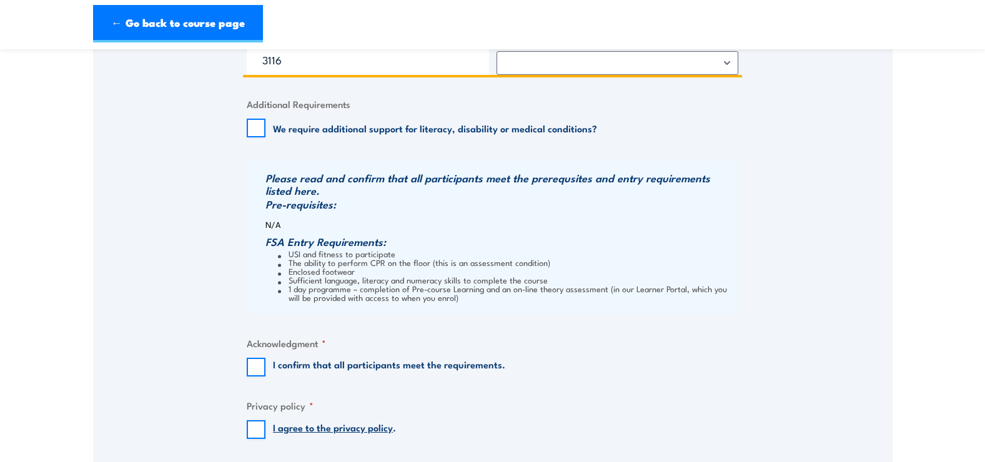
scroll to position [1249, 0]
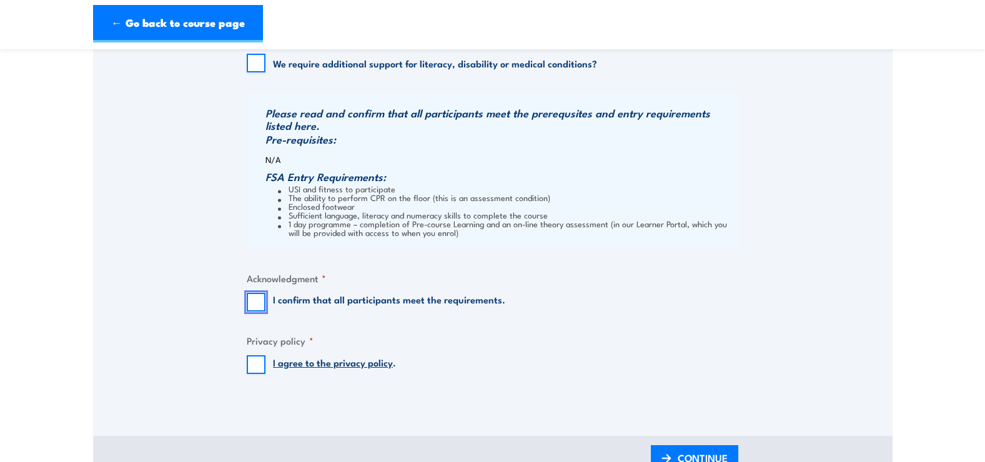
click at [248, 306] on input "I confirm that all participants meet the requirements." at bounding box center [256, 302] width 19 height 19
checkbox input "true"
click at [254, 365] on input "I agree to the privacy policy ." at bounding box center [256, 364] width 19 height 19
checkbox input "true"
click at [691, 456] on span "CONTINUE" at bounding box center [703, 458] width 50 height 33
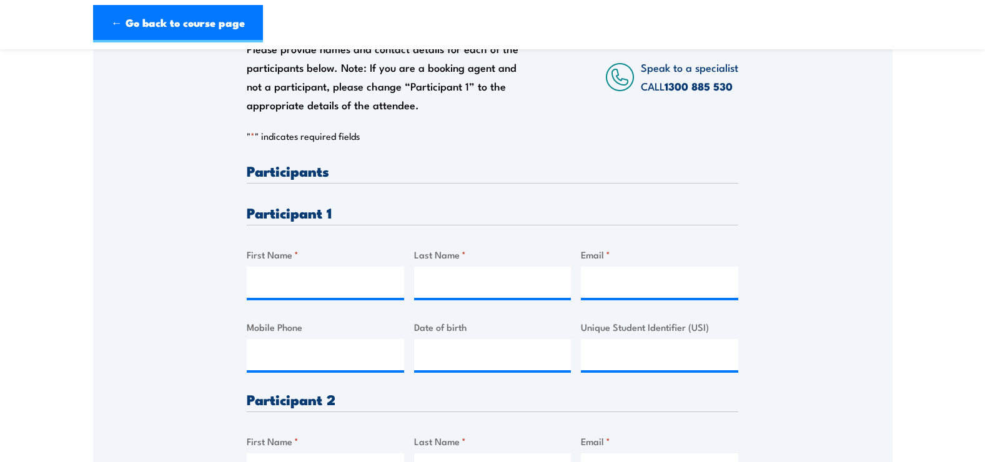
scroll to position [250, 0]
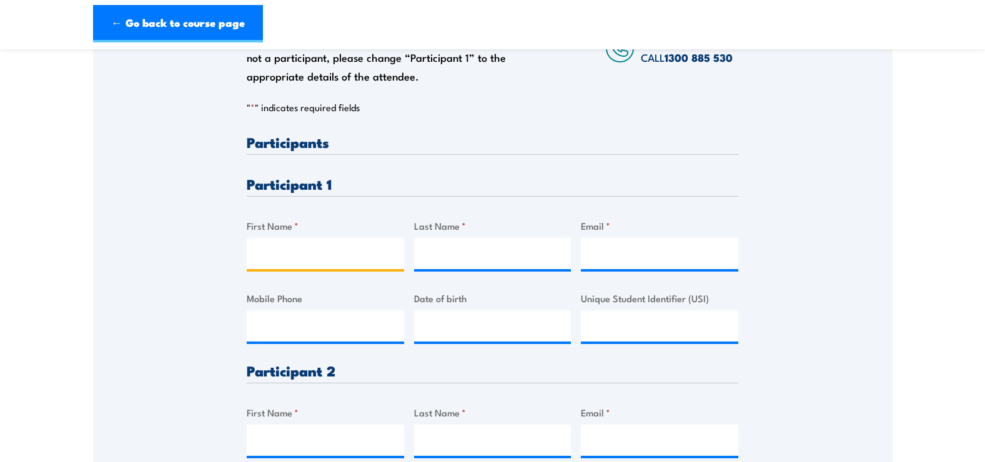
click at [295, 258] on input "First Name *" at bounding box center [325, 253] width 157 height 31
type input "josephine"
click at [441, 262] on input "Last Name *" at bounding box center [492, 253] width 157 height 31
type input "mammi"
click at [623, 252] on input "Email *" at bounding box center [659, 253] width 157 height 31
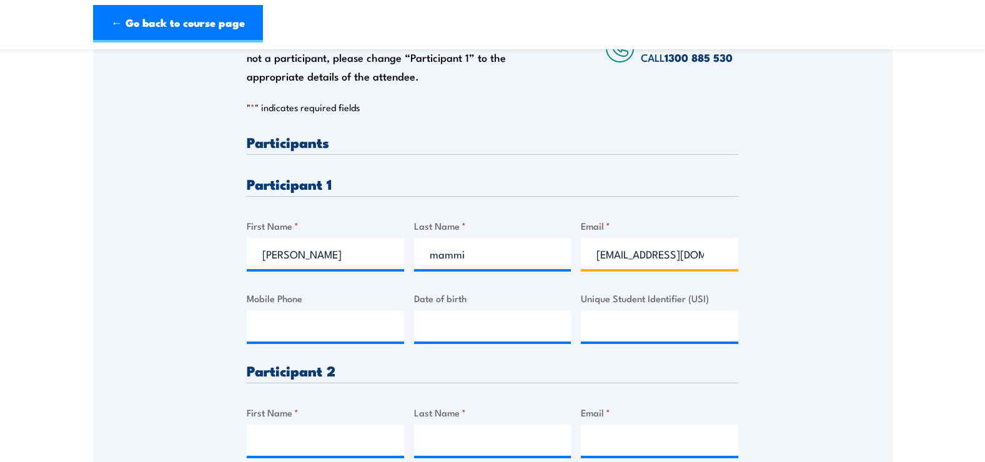
scroll to position [0, 13]
type input "defender_13@hotmail.com"
click at [781, 294] on div "Please provide names and contact details for each of the participants below. No…" at bounding box center [492, 447] width 799 height 961
click at [707, 259] on input "defender_13@hotmail.com" at bounding box center [659, 253] width 157 height 31
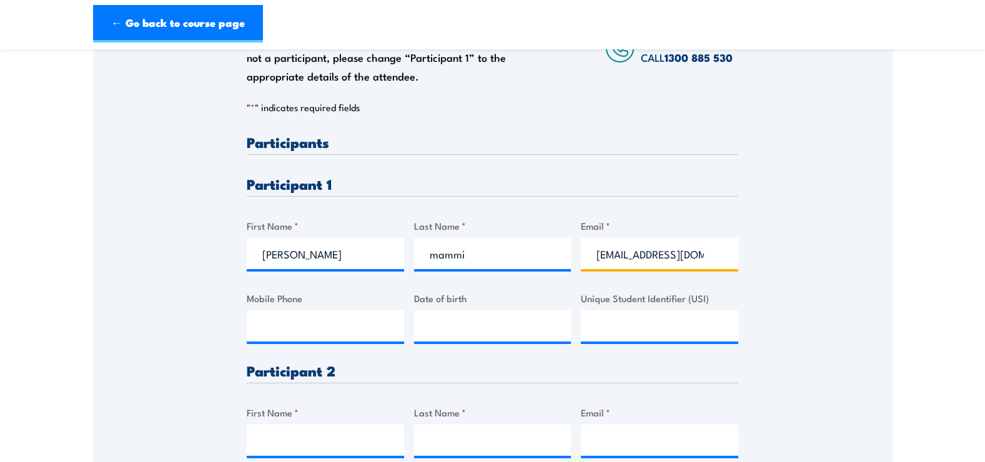
drag, startPoint x: 704, startPoint y: 255, endPoint x: 729, endPoint y: 252, distance: 25.9
click at [713, 256] on input "defender_13@hotmail.com" at bounding box center [659, 253] width 157 height 31
click at [809, 277] on div "Please provide names and contact details for each of the participants below. No…" at bounding box center [492, 447] width 799 height 961
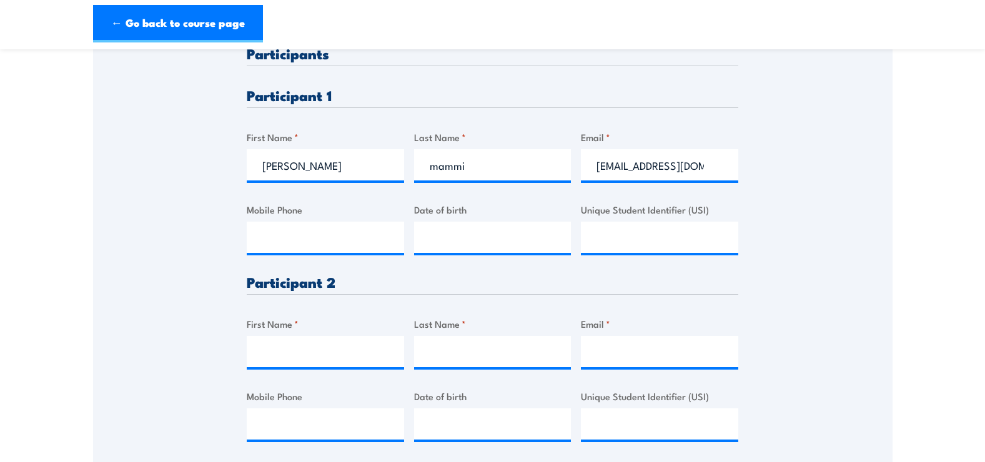
scroll to position [375, 0]
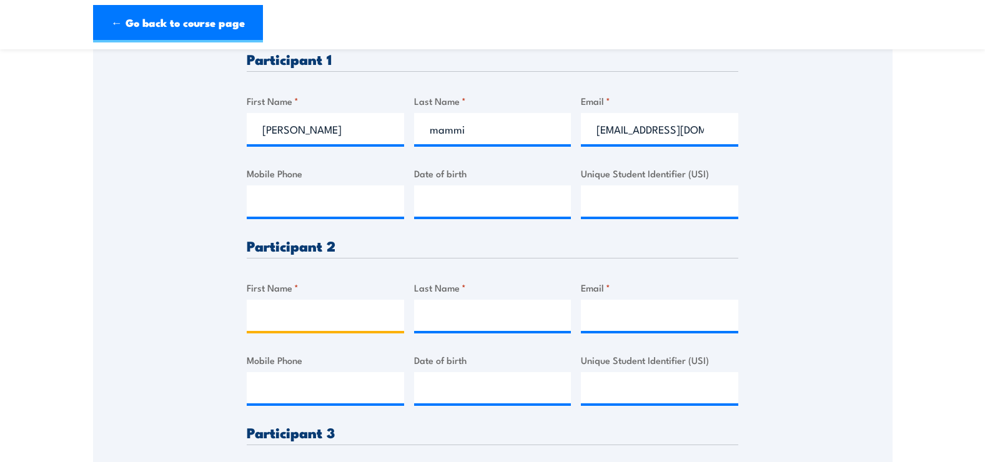
click at [259, 323] on input "First Name *" at bounding box center [325, 315] width 157 height 31
type input "Atilla"
type input "Okur"
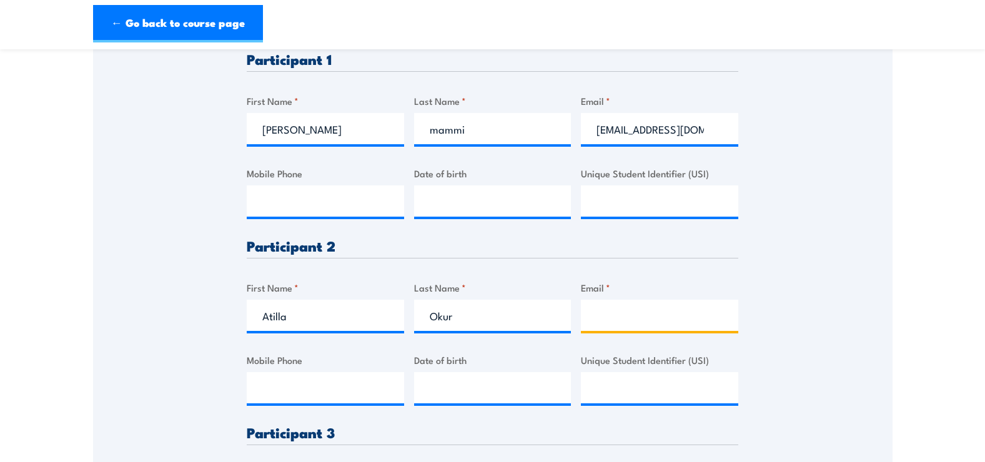
type input "atillasokur@gmail.com"
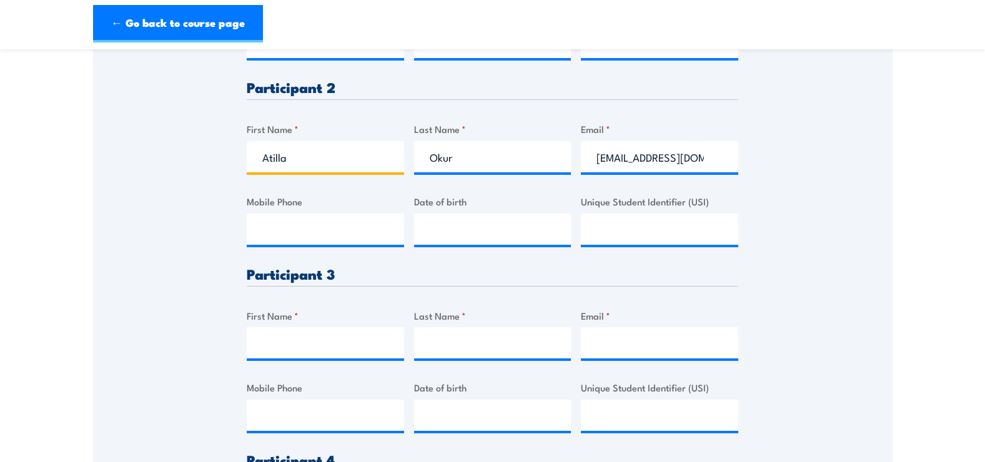
scroll to position [562, 0]
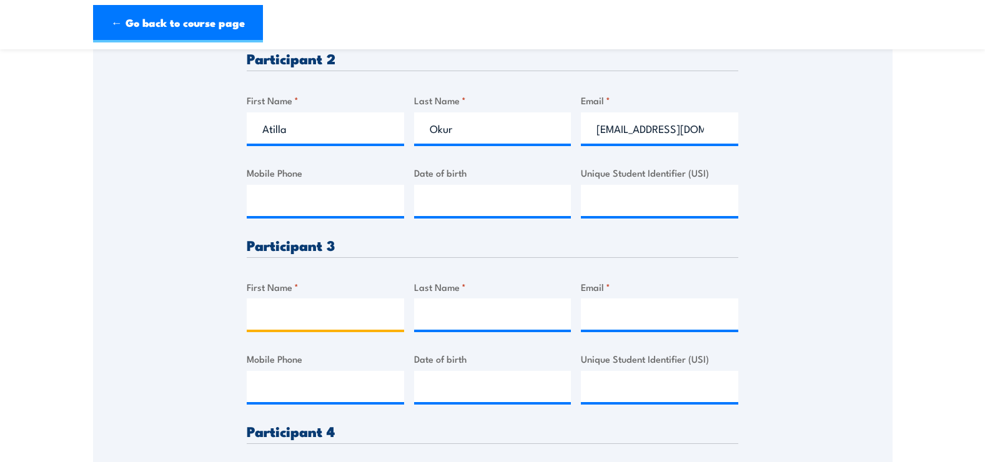
click at [252, 311] on input "First Name *" at bounding box center [325, 314] width 157 height 31
type input "Abigail"
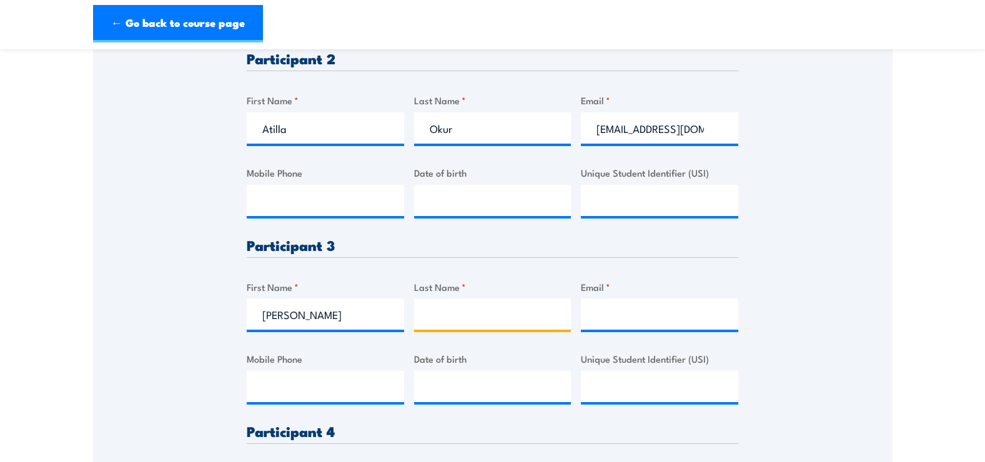
type input "Matthew"
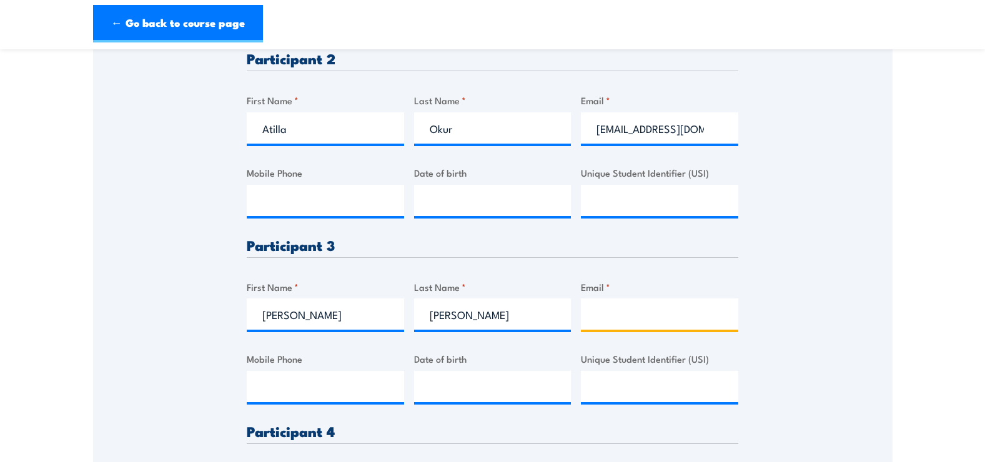
type input "abby.matthew99@gmail.com"
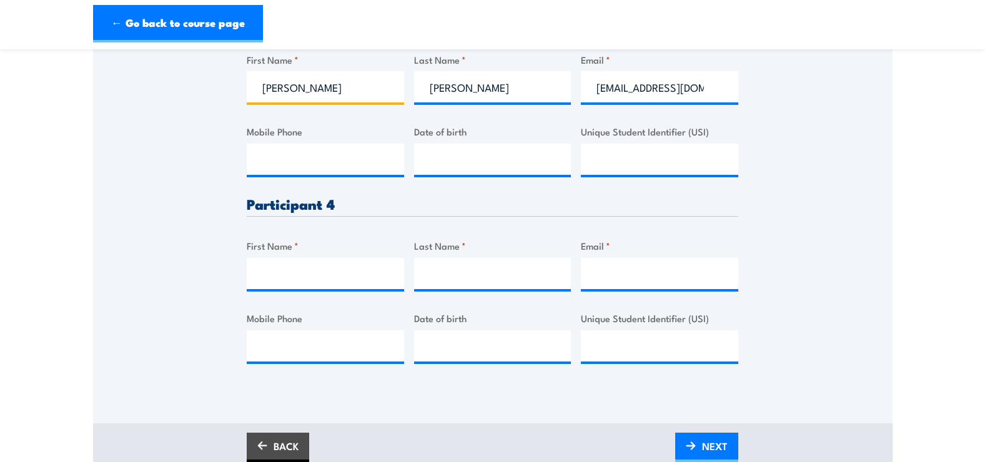
scroll to position [812, 0]
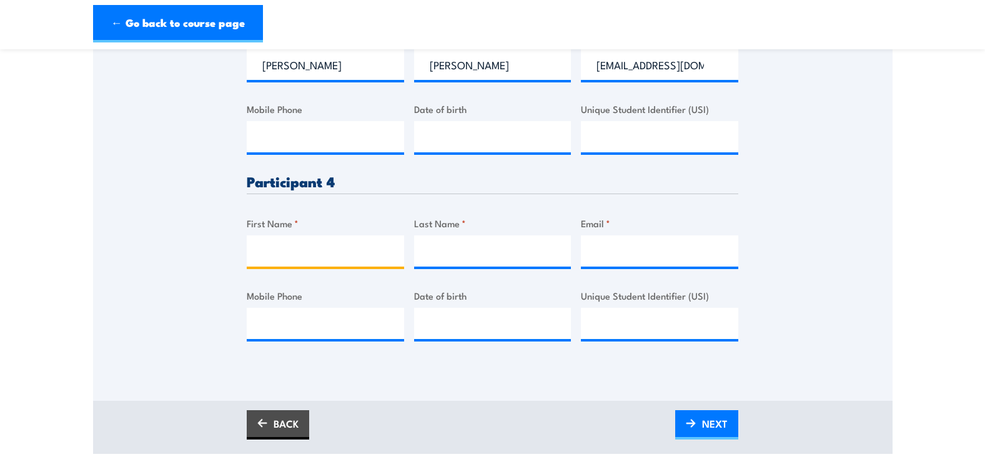
click at [289, 251] on input "First Name *" at bounding box center [325, 250] width 157 height 31
type input "s"
type input "Scott"
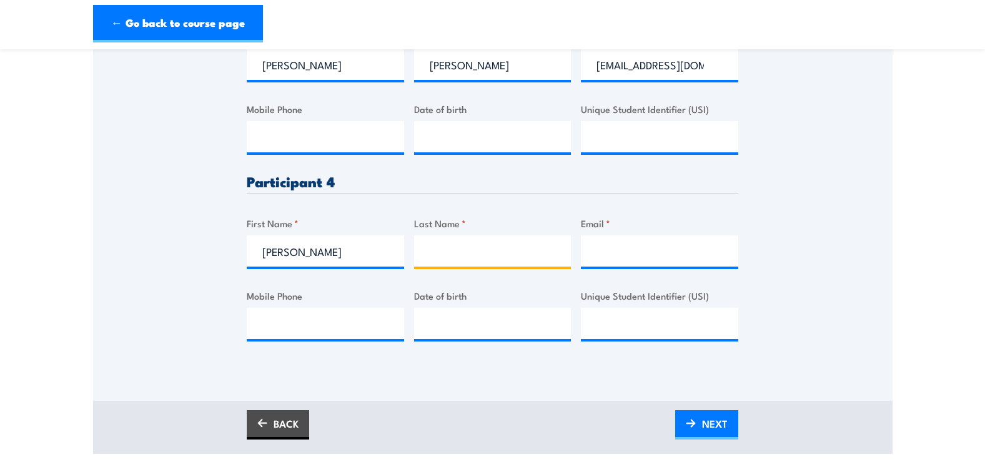
click at [424, 250] on input "Last Name *" at bounding box center [492, 250] width 157 height 31
type input "Macwherter"
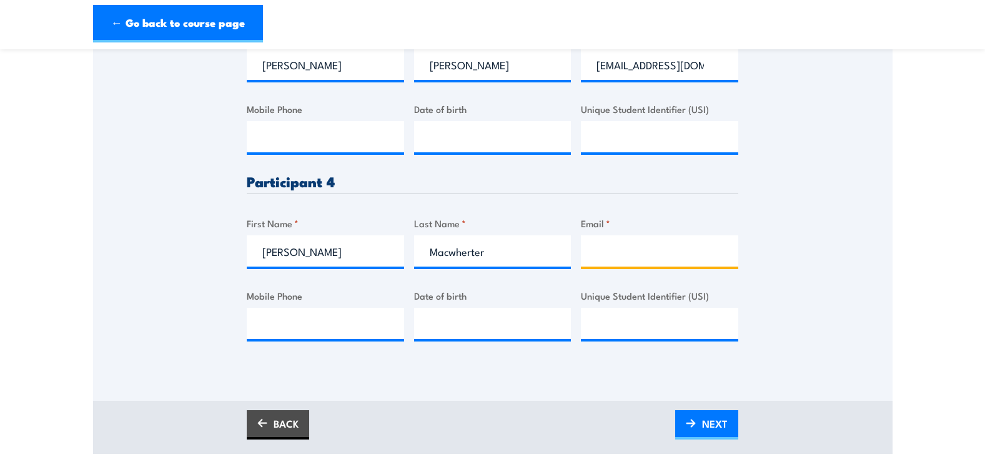
drag, startPoint x: 626, startPoint y: 249, endPoint x: 579, endPoint y: 206, distance: 64.1
click at [626, 249] on input "Email *" at bounding box center [659, 250] width 157 height 31
paste input "realscott@hotmail.com"
type input "realscott@hotmail.com"
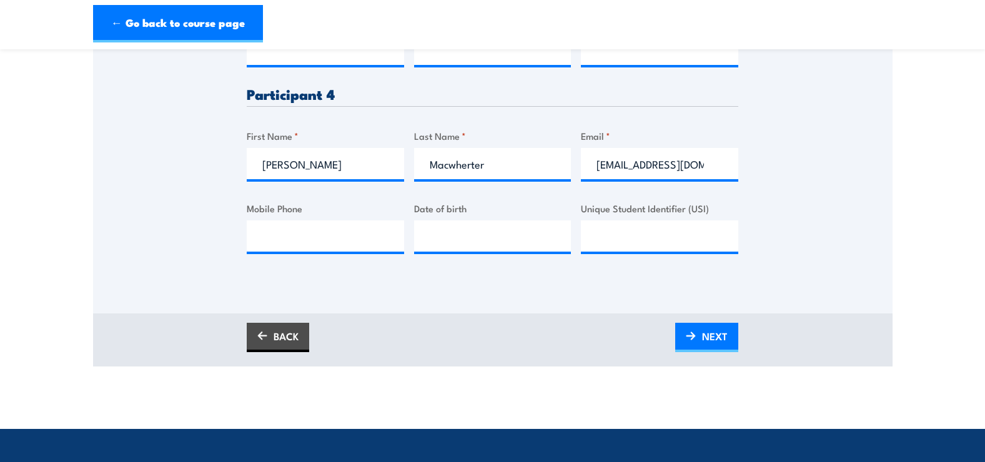
scroll to position [937, 0]
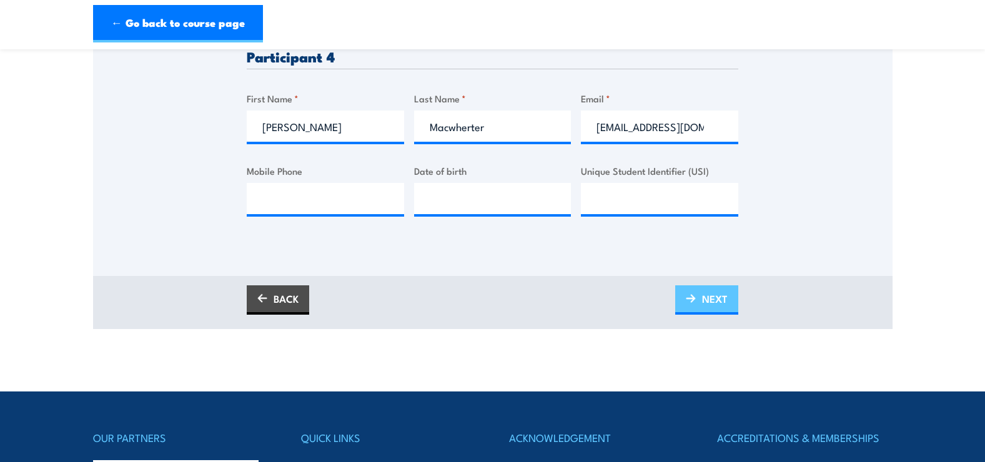
click at [719, 302] on span "NEXT" at bounding box center [715, 298] width 26 height 33
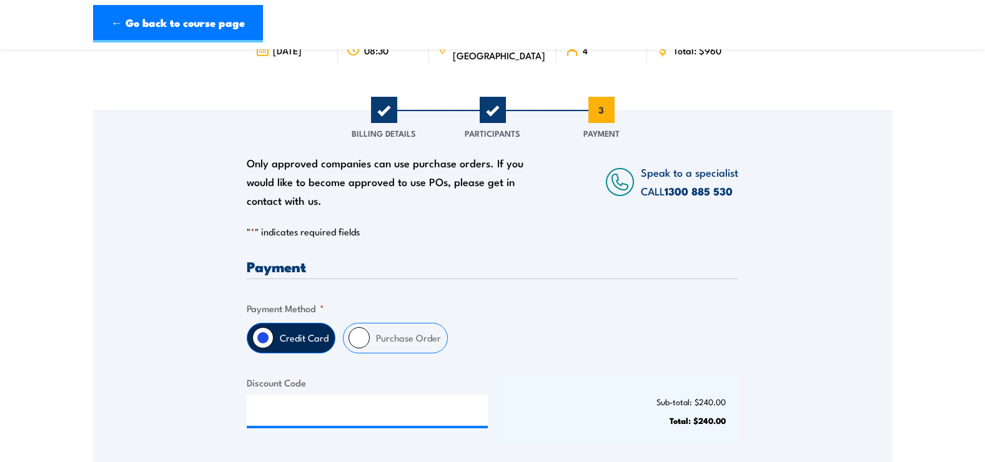
scroll to position [125, 0]
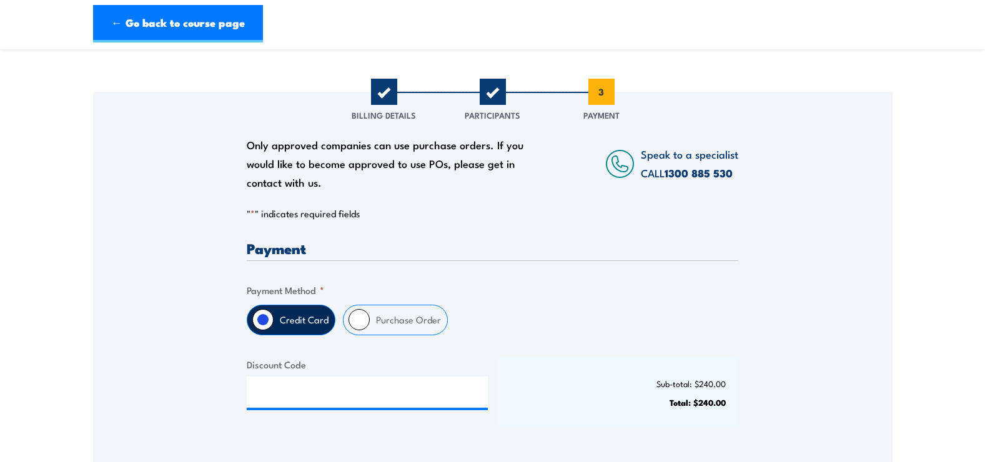
click at [373, 322] on label "Purchase Order" at bounding box center [408, 319] width 77 height 29
click at [370, 322] on input "Purchase Order" at bounding box center [359, 319] width 21 height 21
radio input "true"
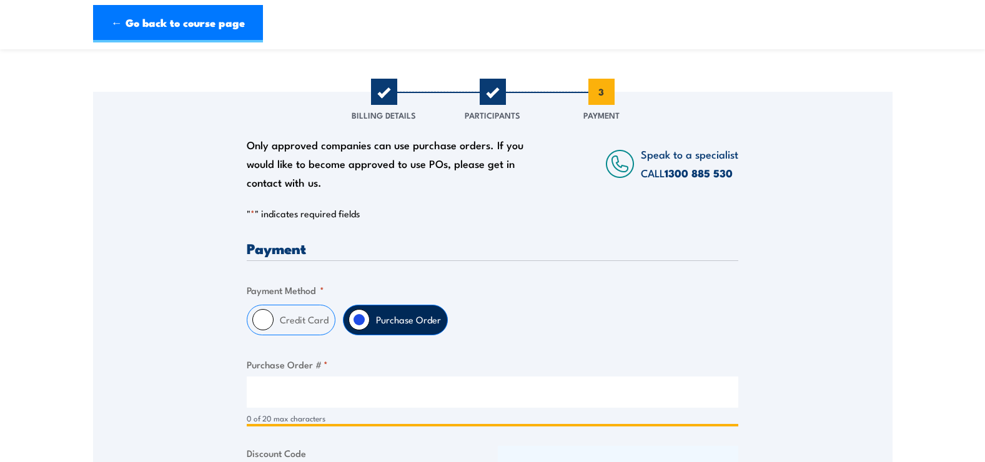
click at [362, 394] on input "Purchase Order # *" at bounding box center [493, 392] width 492 height 31
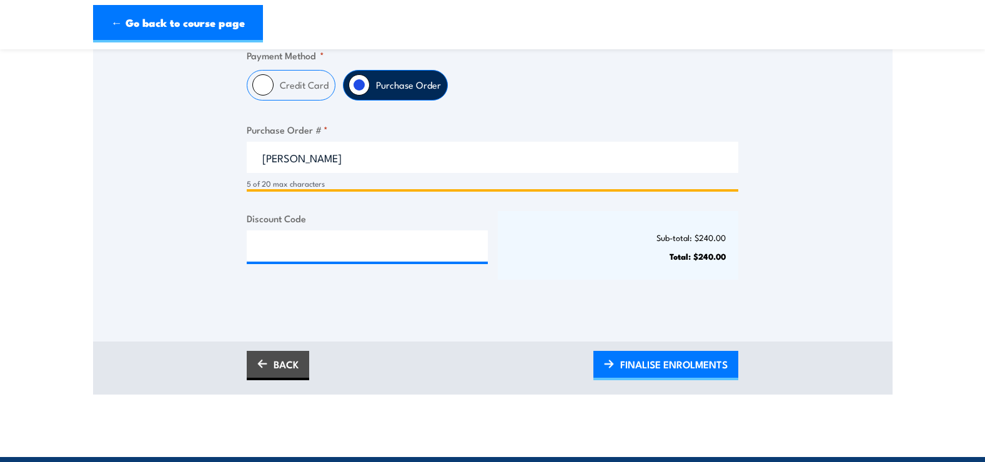
scroll to position [375, 0]
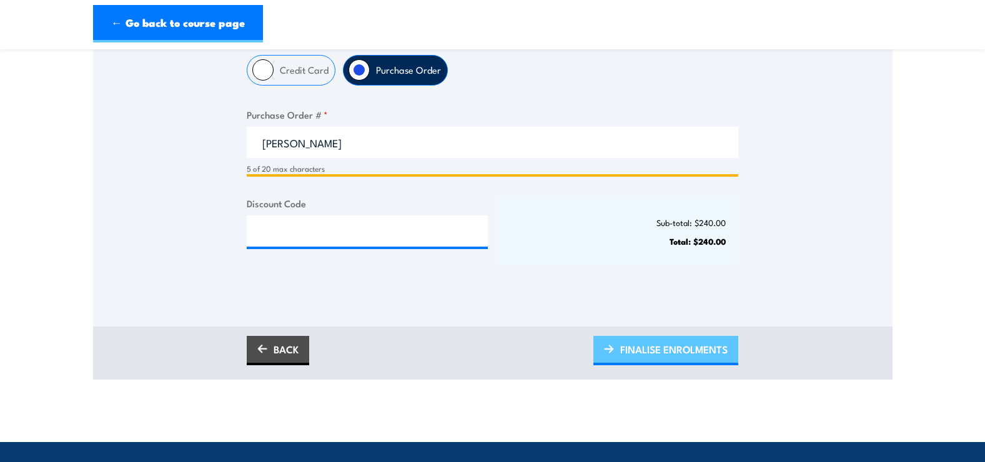
type input "josie"
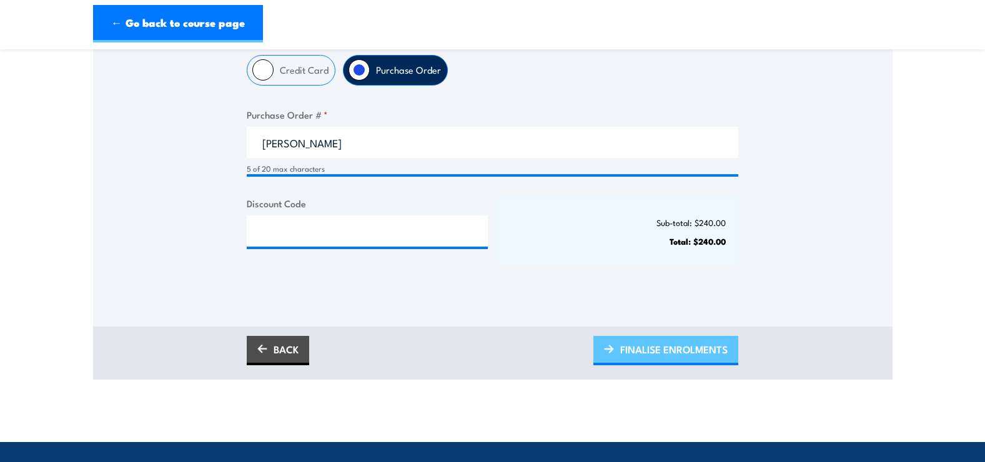
click at [646, 352] on span "FINALISE ENROLMENTS" at bounding box center [673, 349] width 107 height 33
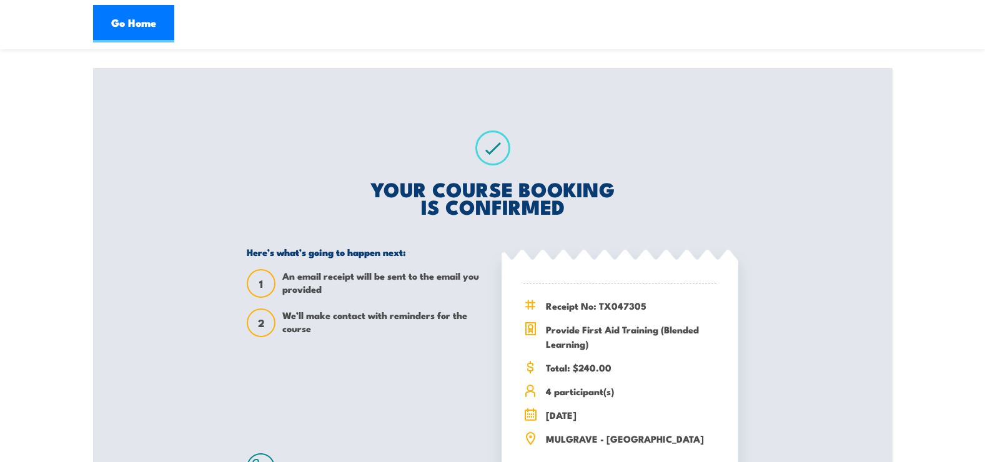
scroll to position [125, 0]
